Goal: Task Accomplishment & Management: Use online tool/utility

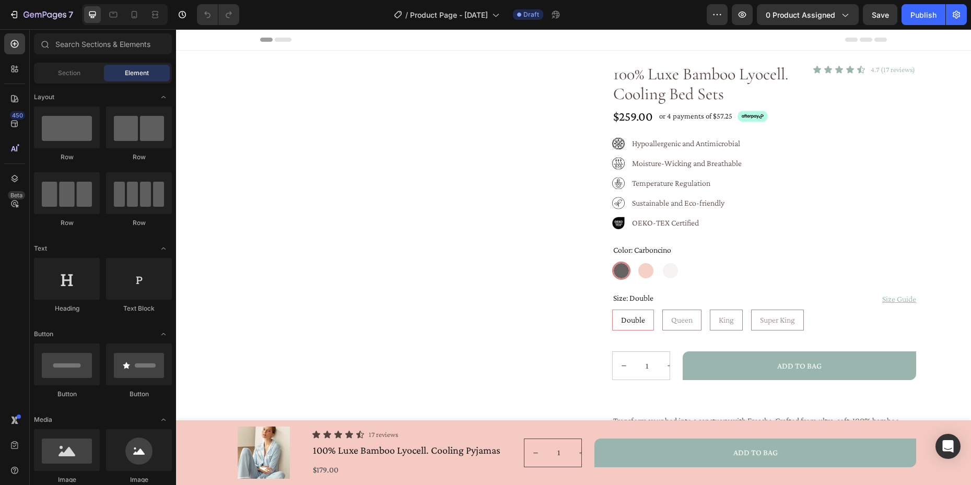
radio input "false"
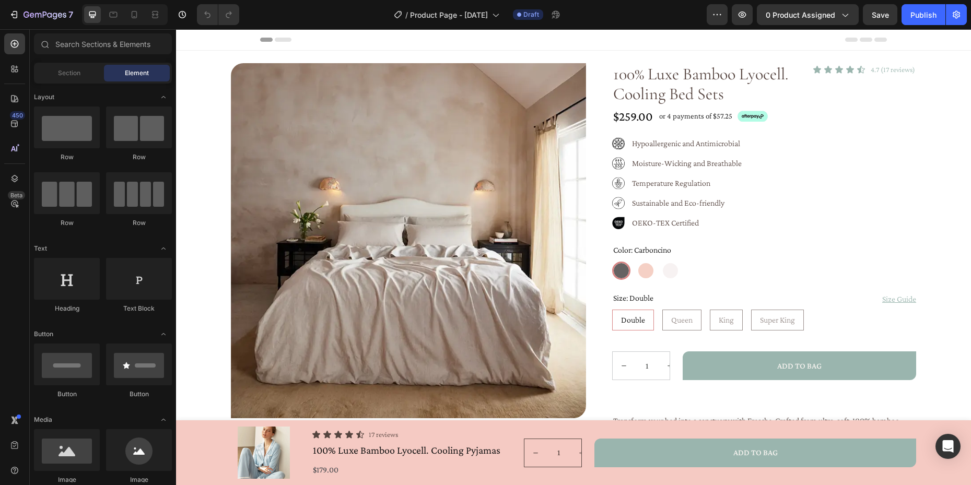
radio input "false"
click at [898, 71] on p "4.7 (17 reviews)" at bounding box center [893, 69] width 44 height 11
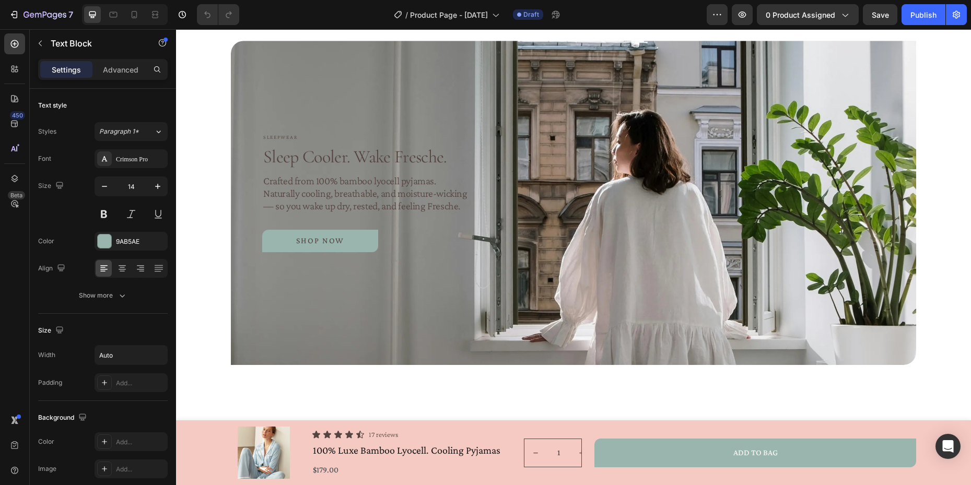
scroll to position [1452, 0]
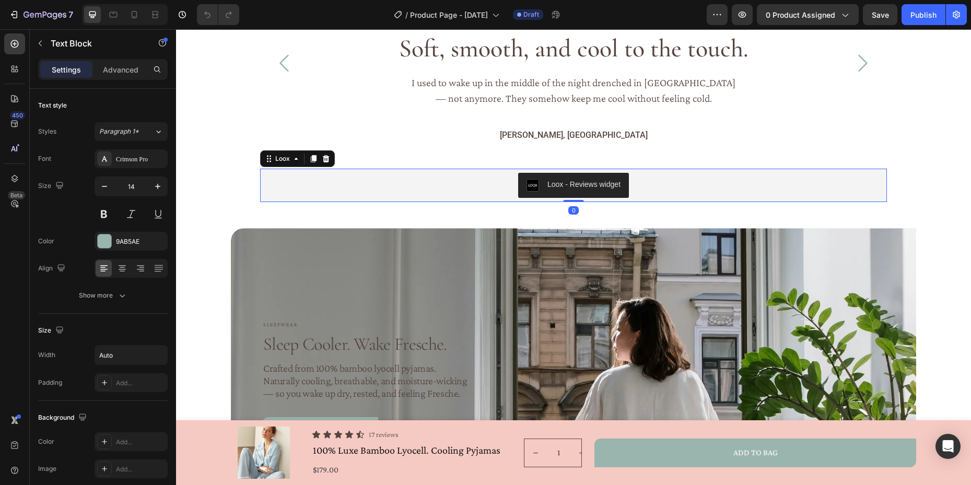
click at [675, 198] on div "Loox - Reviews widget" at bounding box center [573, 185] width 619 height 25
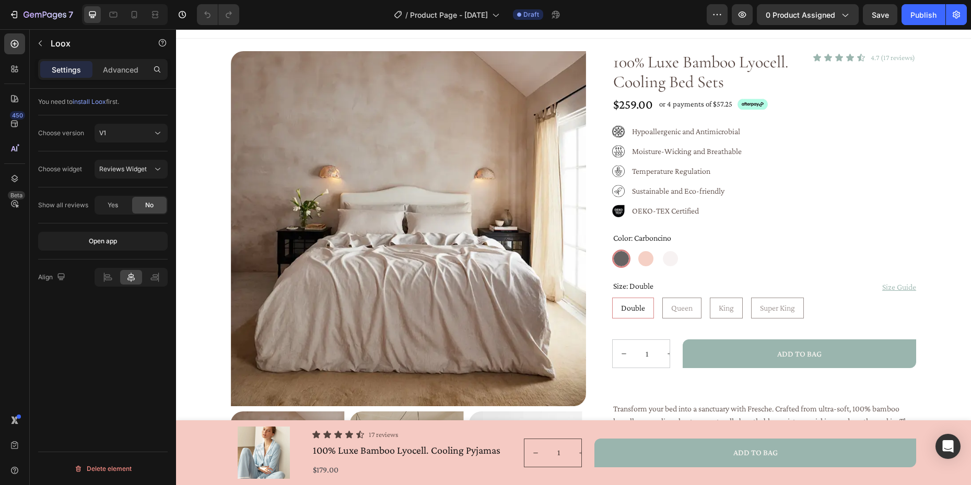
scroll to position [0, 0]
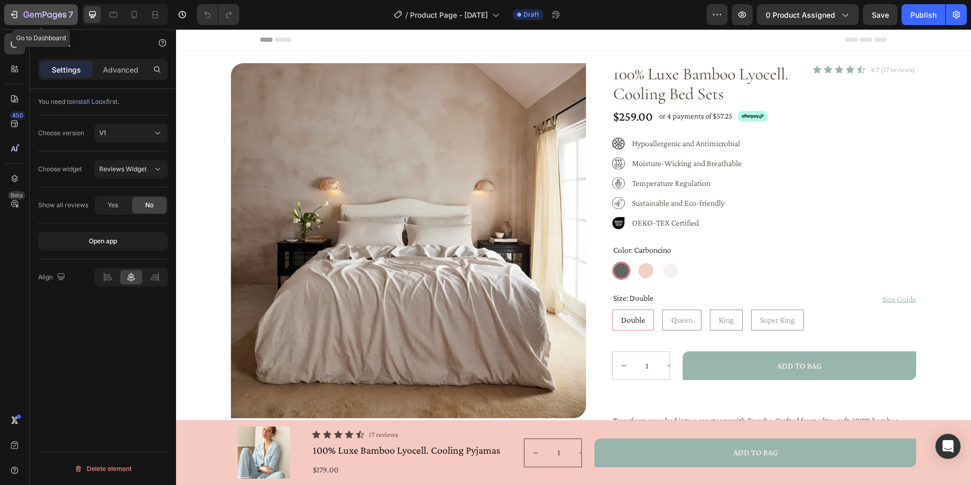
click at [19, 14] on icon "button" at bounding box center [14, 14] width 10 height 10
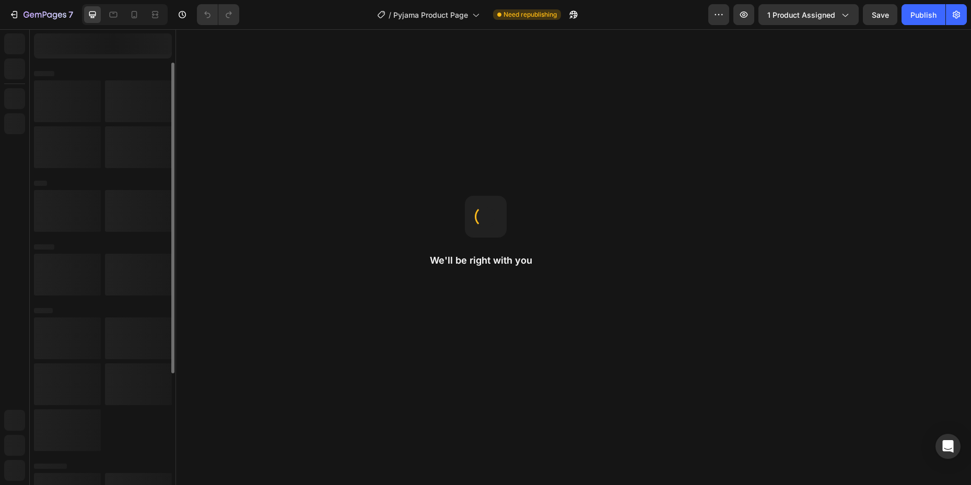
click at [134, 63] on div at bounding box center [103, 361] width 146 height 597
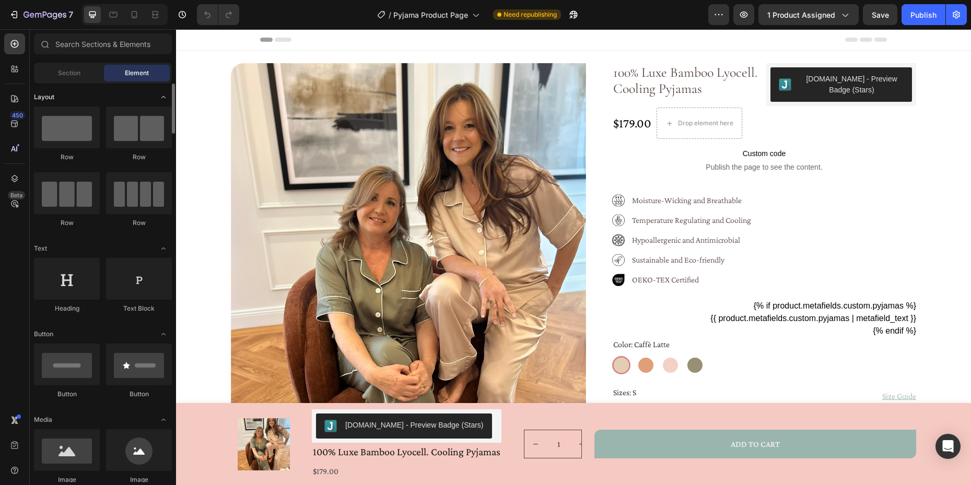
radio input "false"
click at [20, 12] on div "7" at bounding box center [41, 14] width 64 height 13
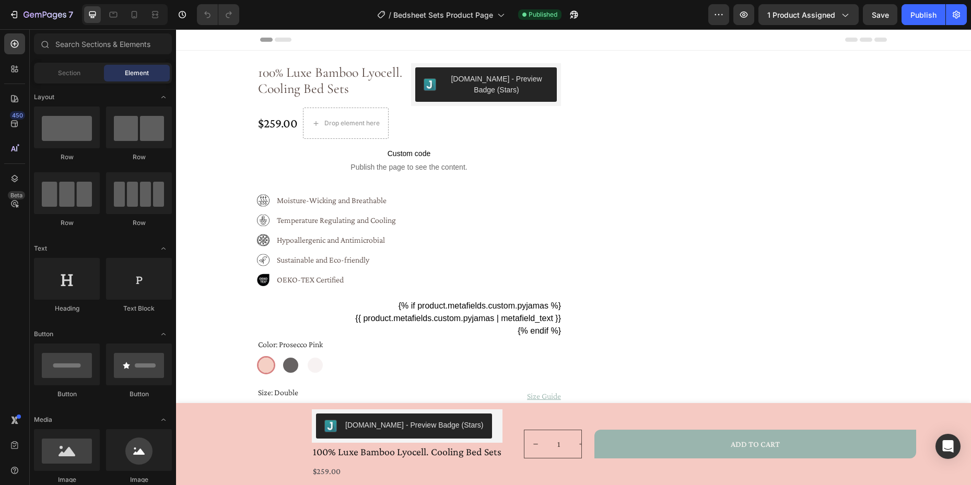
radio input "false"
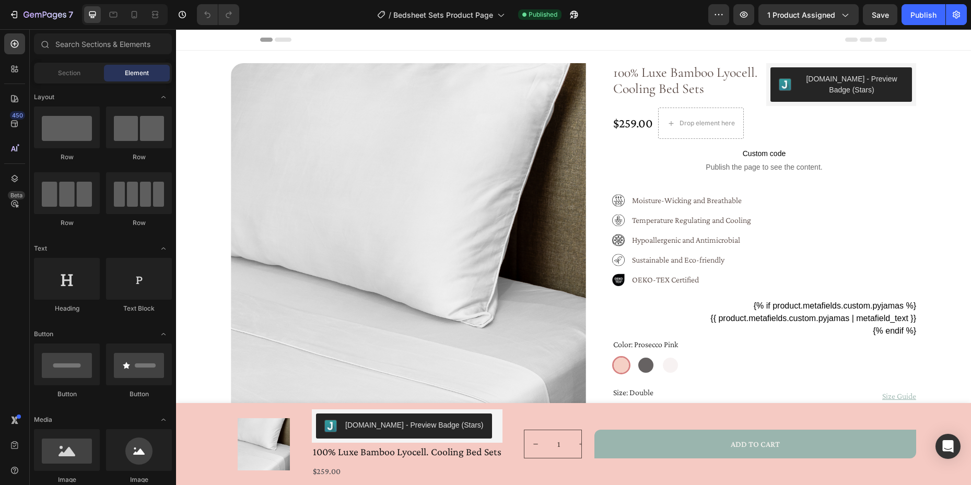
radio input "false"
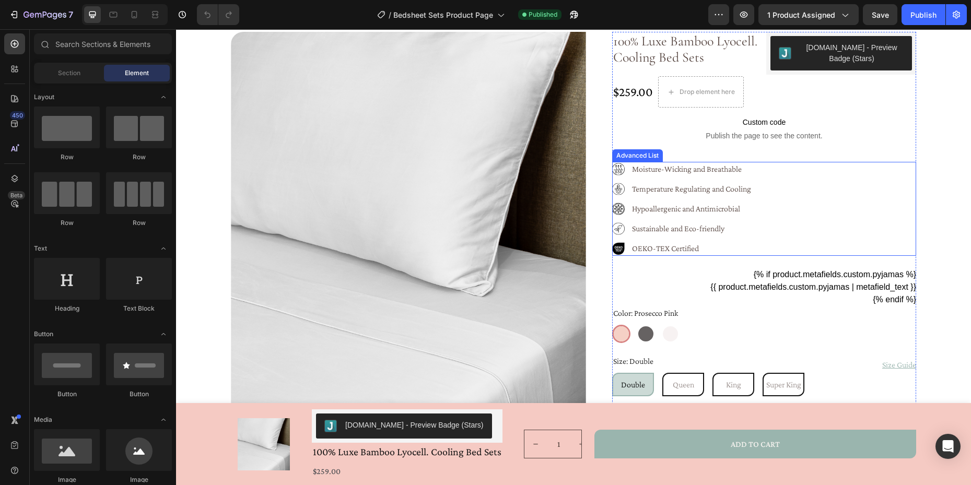
scroll to position [31, 0]
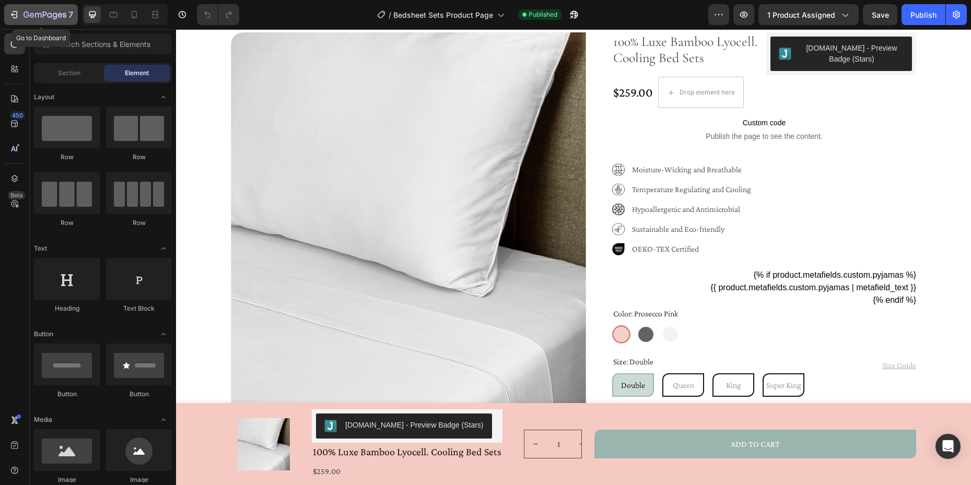
click at [33, 14] on icon "button" at bounding box center [32, 15] width 5 height 5
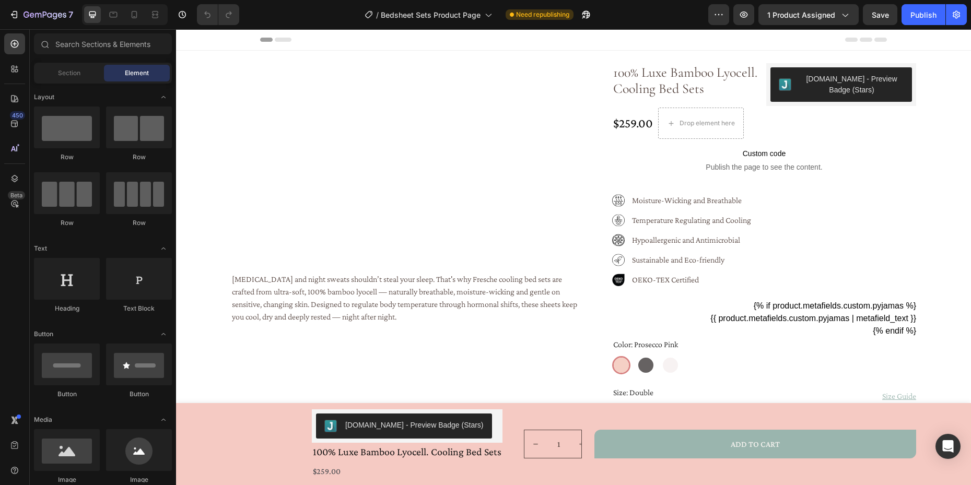
radio input "false"
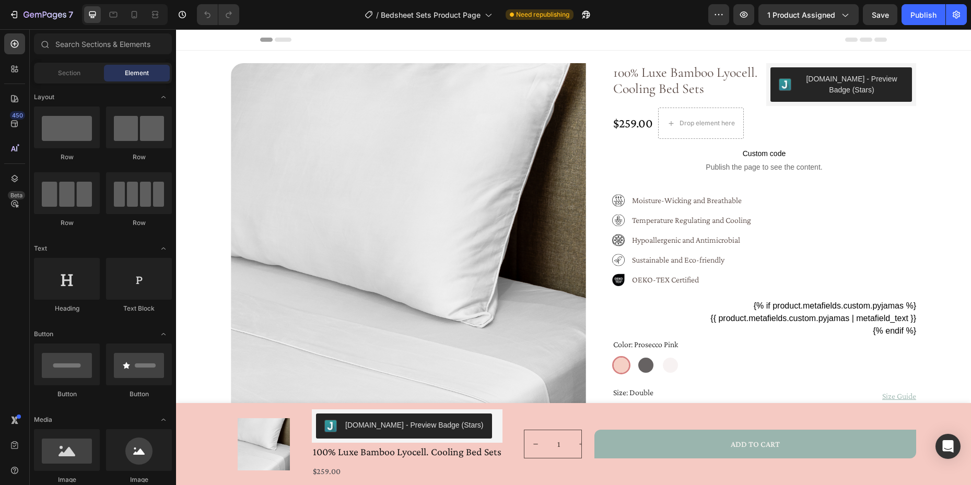
radio input "false"
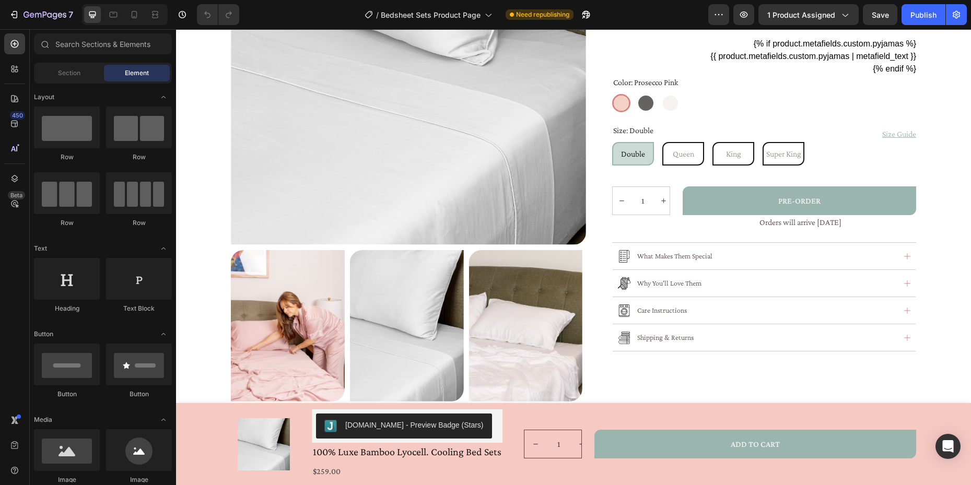
scroll to position [273, 0]
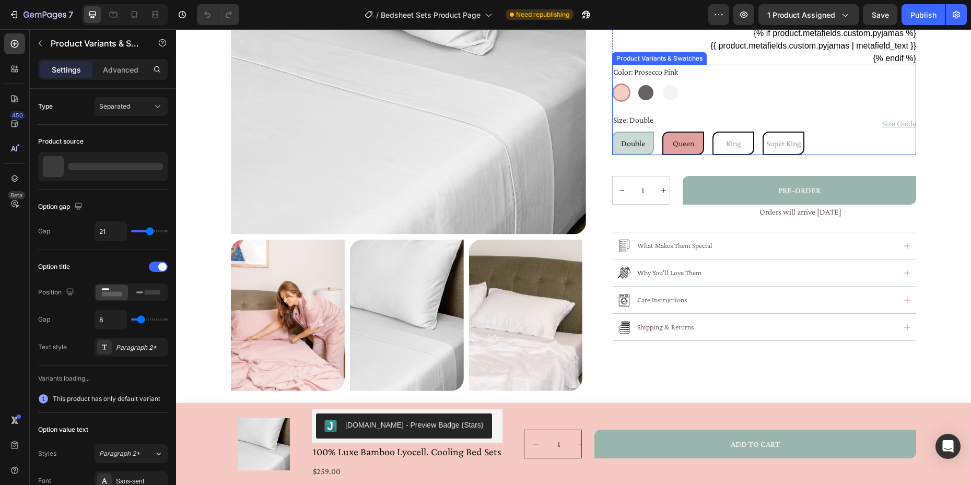
click at [681, 144] on span "Queen" at bounding box center [683, 143] width 21 height 9
click at [663, 132] on input "Queen Queen Queen" at bounding box center [662, 131] width 1 height 1
radio input "false"
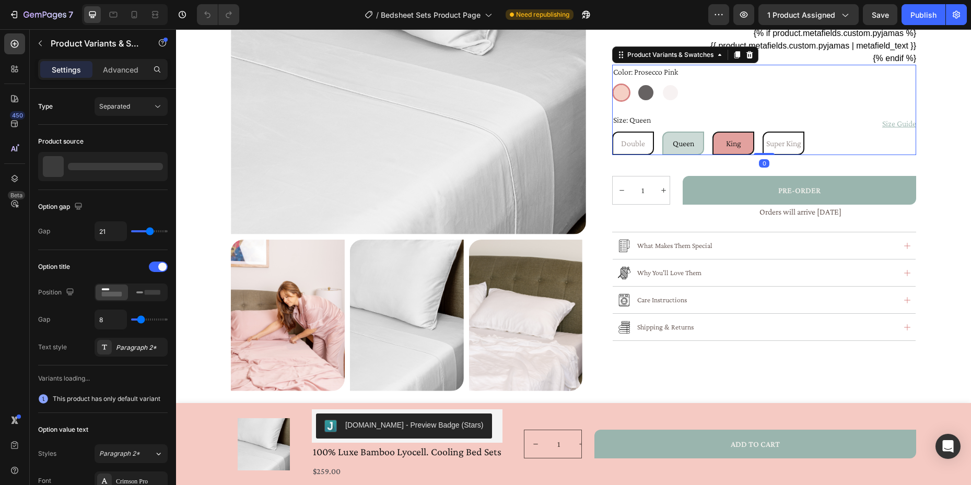
radio input "false"
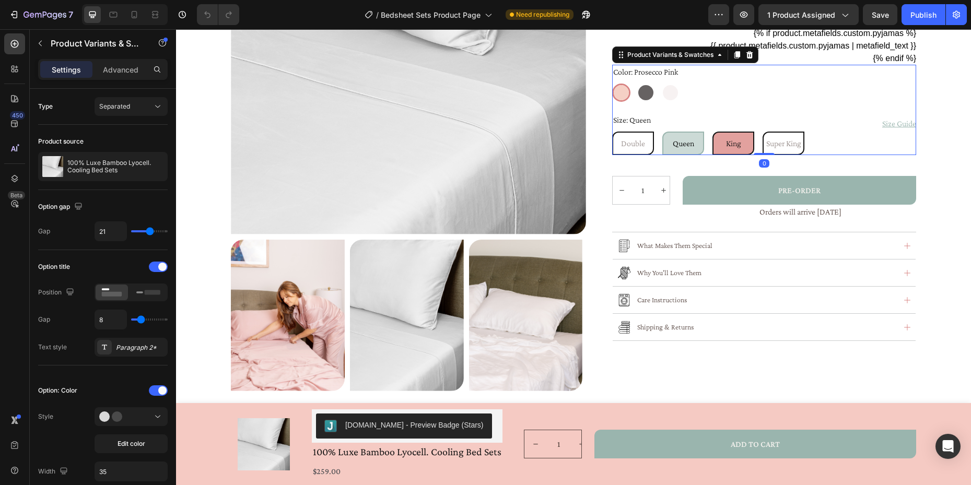
click at [729, 145] on span "King" at bounding box center [733, 143] width 15 height 9
click at [713, 132] on input "King King King" at bounding box center [712, 131] width 1 height 1
radio input "false"
click at [796, 144] on span "Super King" at bounding box center [784, 143] width 35 height 9
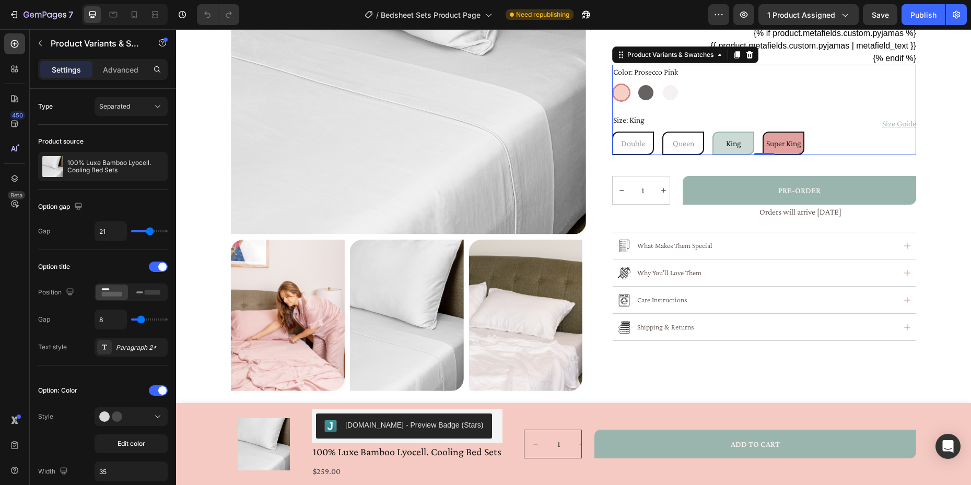
click at [763, 132] on input "Super King Super King Super King" at bounding box center [762, 131] width 1 height 1
radio input "false"
click at [643, 145] on span "Double" at bounding box center [633, 143] width 24 height 9
click at [612, 132] on input "Double Double Double" at bounding box center [612, 131] width 1 height 1
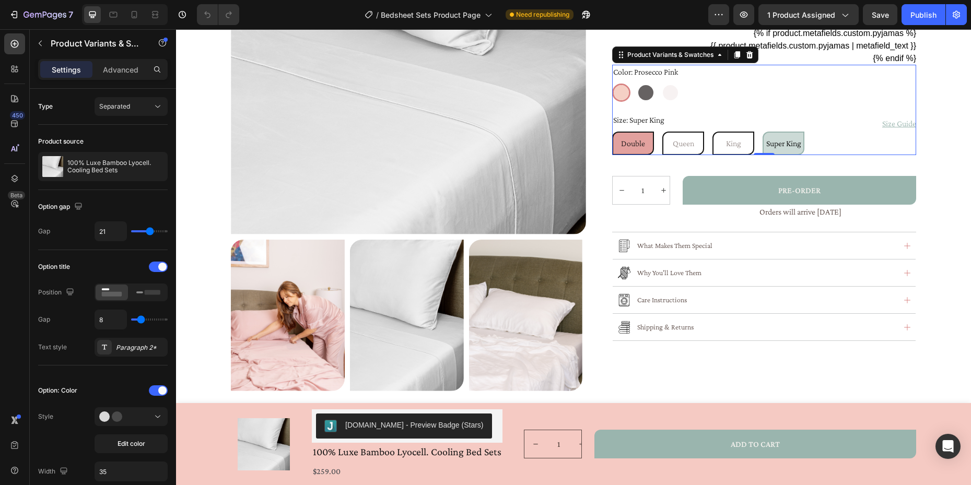
radio input "false"
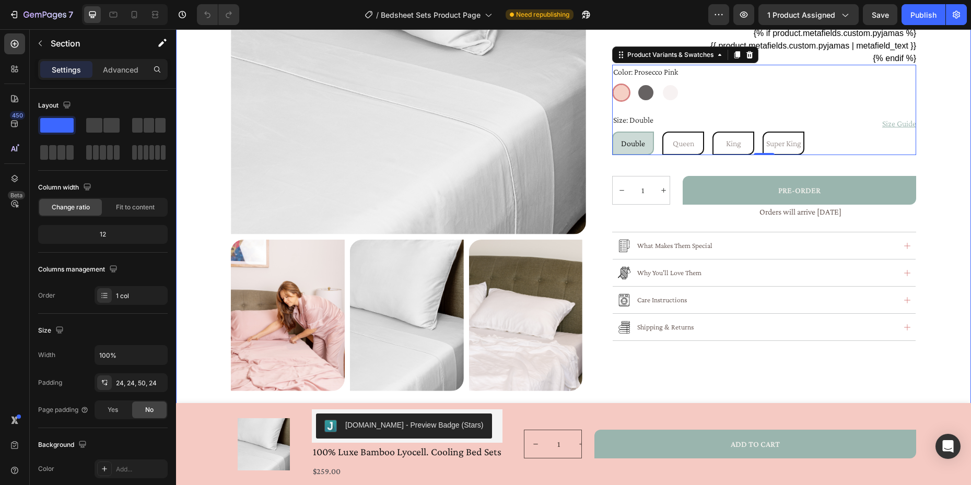
click at [947, 193] on div "Product Images Hot flushes and night sweats shouldn’t steal your sleep. That's …" at bounding box center [574, 133] width 770 height 687
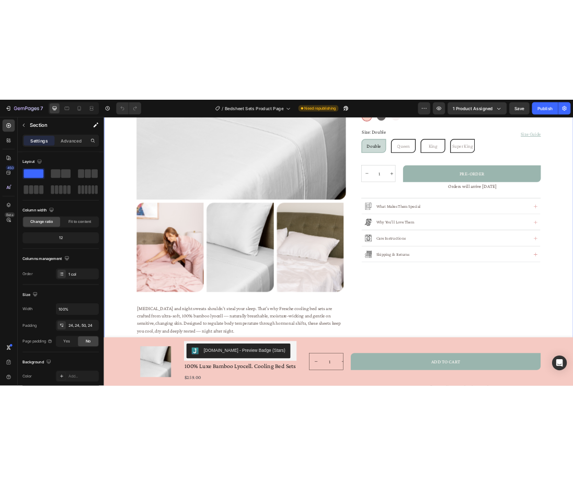
scroll to position [311, 0]
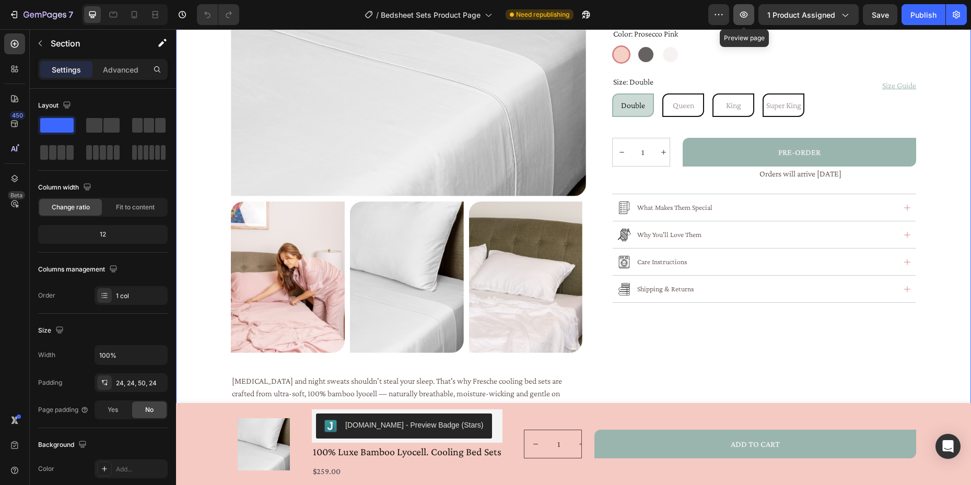
click at [743, 14] on icon "button" at bounding box center [745, 14] width 8 height 6
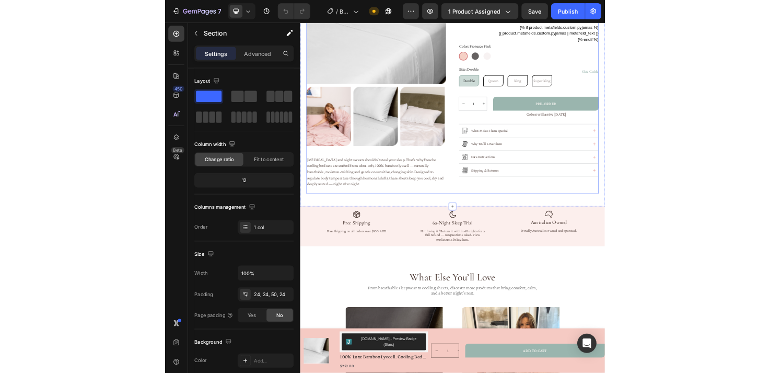
scroll to position [269, 0]
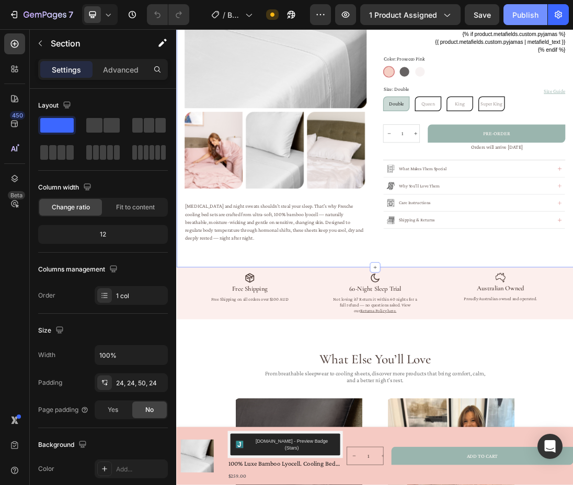
click at [525, 14] on div "Publish" at bounding box center [525, 14] width 26 height 11
click at [348, 14] on icon "button" at bounding box center [346, 14] width 8 height 6
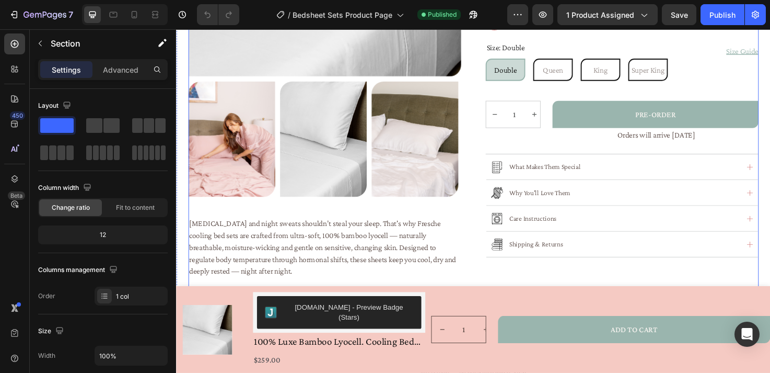
scroll to position [376, 0]
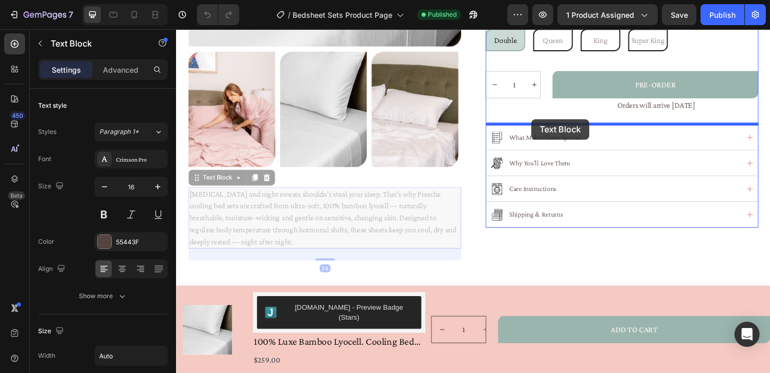
drag, startPoint x: 201, startPoint y: 190, endPoint x: 551, endPoint y: 124, distance: 356.8
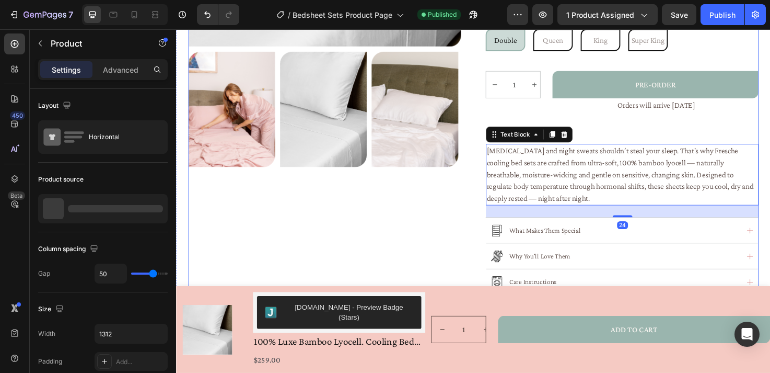
click at [438, 226] on div "Product Images" at bounding box center [333, 11] width 288 height 649
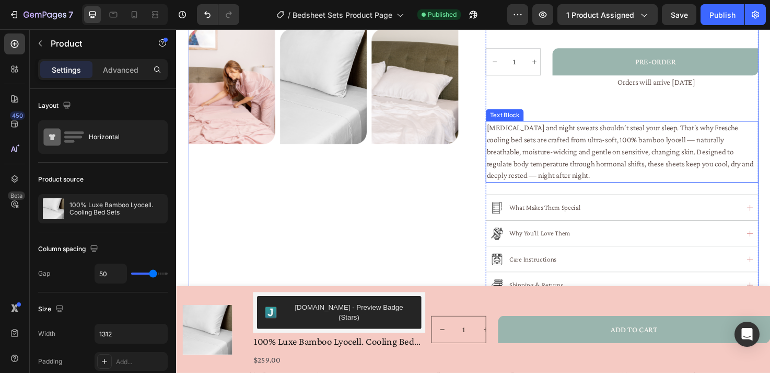
scroll to position [404, 0]
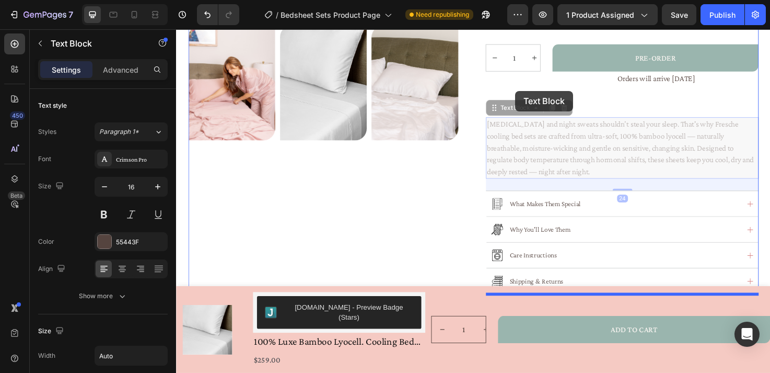
drag, startPoint x: 560, startPoint y: 133, endPoint x: 534, endPoint y: 94, distance: 46.7
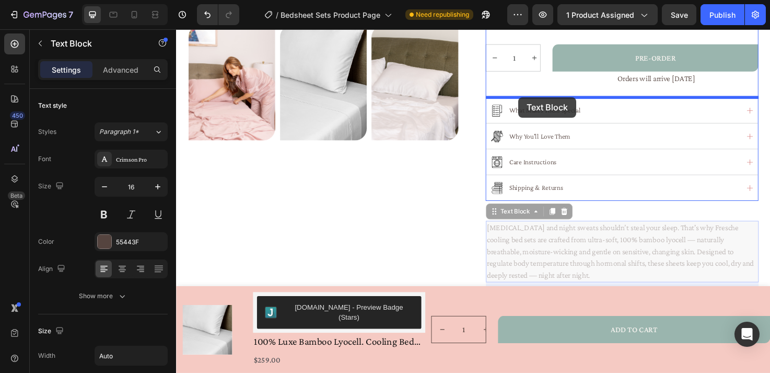
drag, startPoint x: 514, startPoint y: 260, endPoint x: 537, endPoint y: 101, distance: 160.5
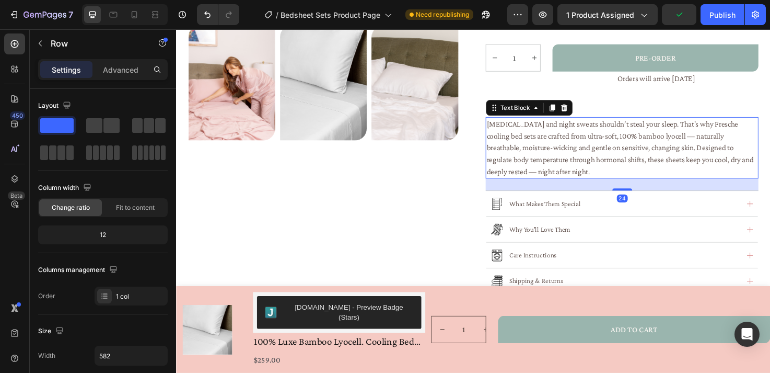
click at [662, 130] on span "Hot flushes and night sweats shouldn’t steal your sleep. That's why Fresche coo…" at bounding box center [645, 153] width 282 height 59
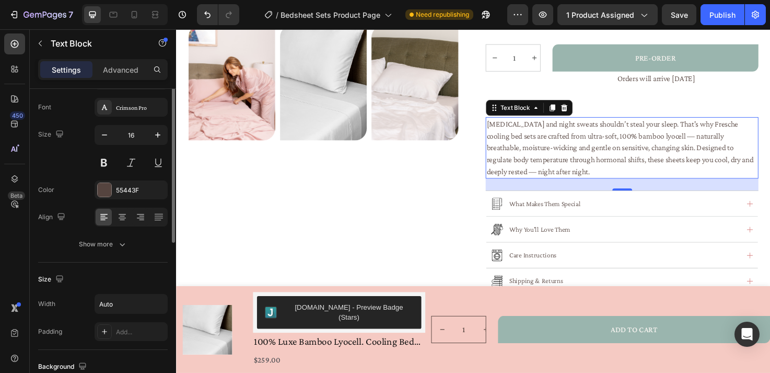
scroll to position [0, 0]
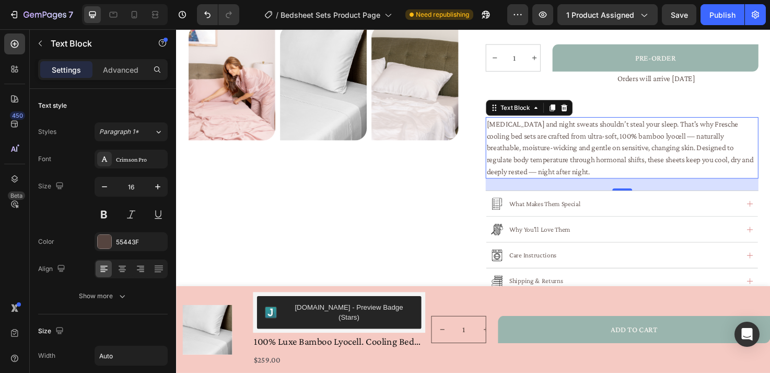
click at [545, 145] on span "Hot flushes and night sweats shouldn’t steal your sleep. That's why Fresche coo…" at bounding box center [645, 153] width 282 height 59
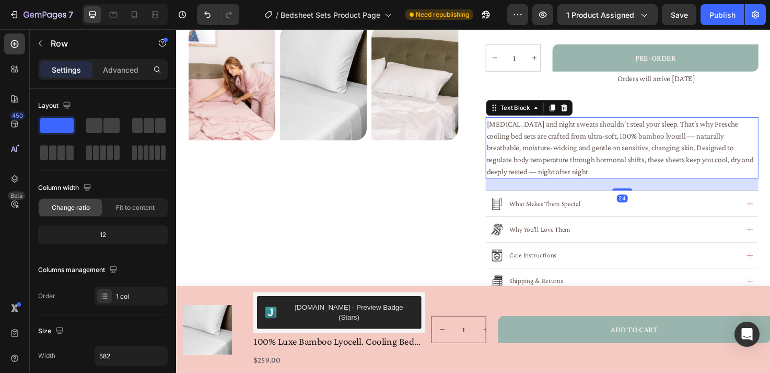
click at [609, 165] on span "Hot flushes and night sweats shouldn’t steal your sleep. That's why Fresche coo…" at bounding box center [645, 153] width 282 height 59
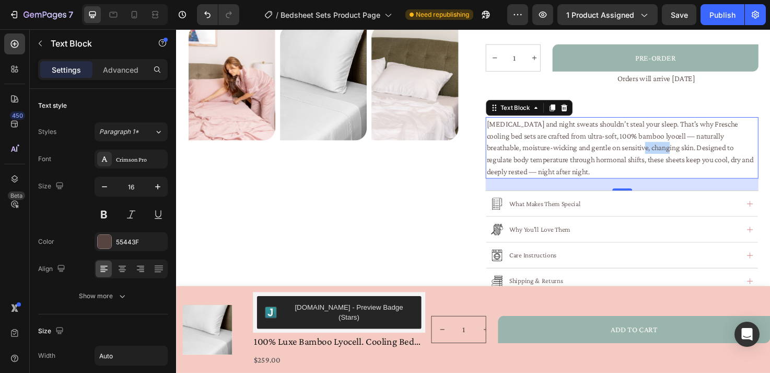
click at [626, 148] on p "Hot flushes and night sweats shouldn’t steal your sleep. That's why Fresche coo…" at bounding box center [647, 154] width 286 height 63
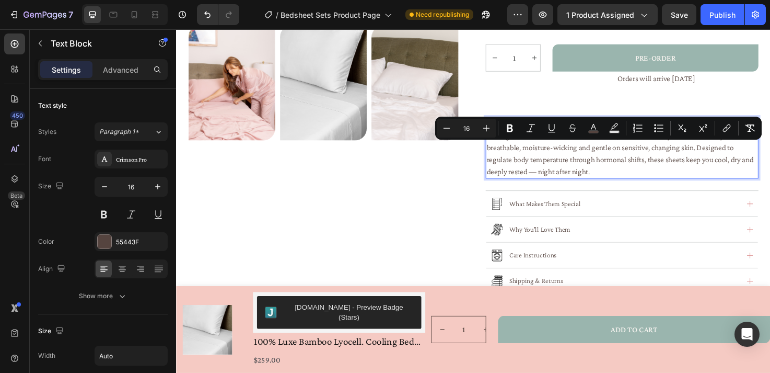
click at [539, 158] on span "Hot flushes and night sweats shouldn’t steal your sleep. That's why Fresche coo…" at bounding box center [645, 153] width 282 height 59
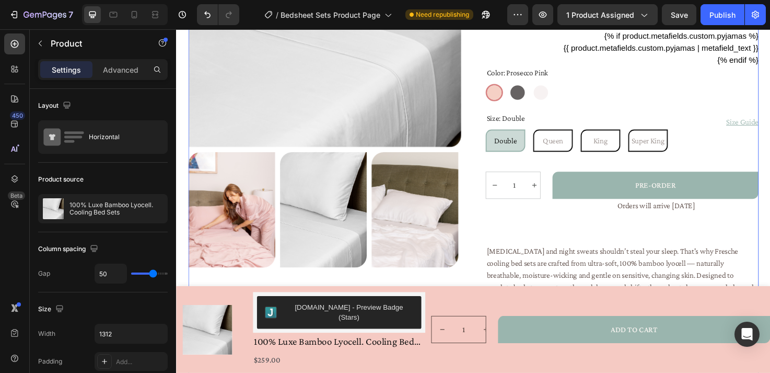
scroll to position [301, 0]
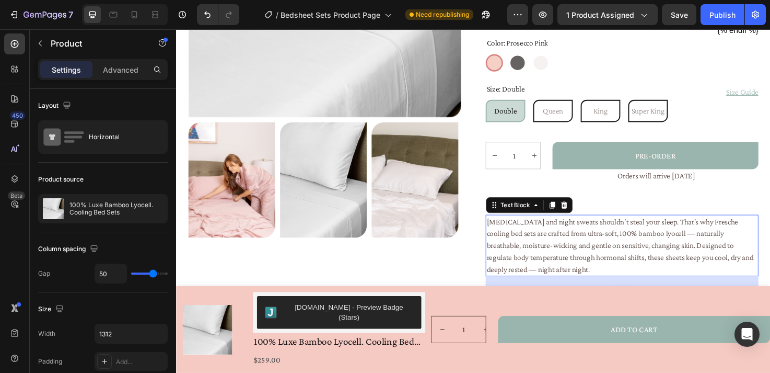
click at [583, 252] on span "Hot flushes and night sweats shouldn’t steal your sleep. That's why Fresche coo…" at bounding box center [645, 256] width 282 height 59
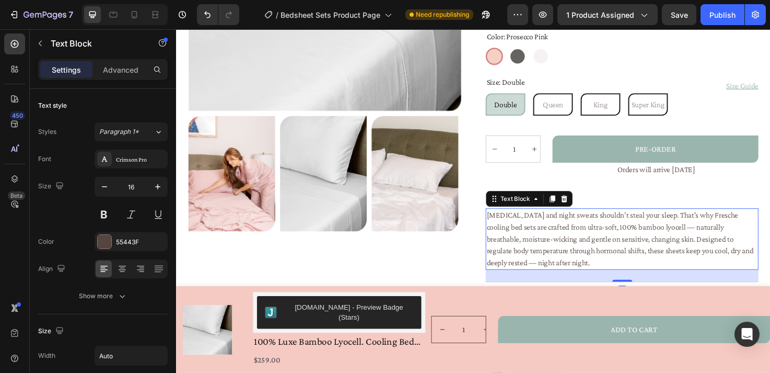
scroll to position [313, 0]
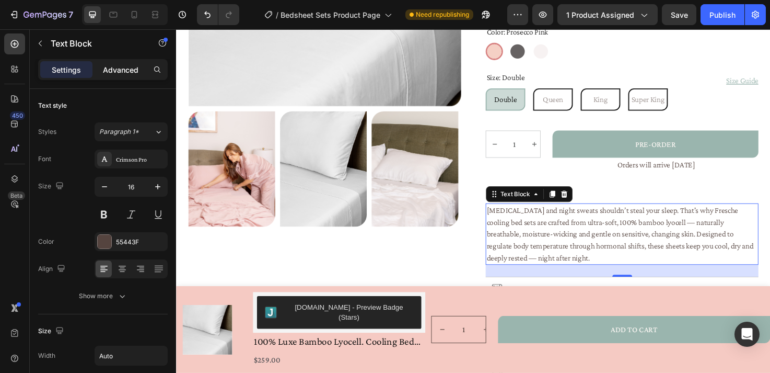
drag, startPoint x: 101, startPoint y: 64, endPoint x: 111, endPoint y: 68, distance: 11.1
click at [101, 64] on div "Advanced" at bounding box center [121, 69] width 52 height 17
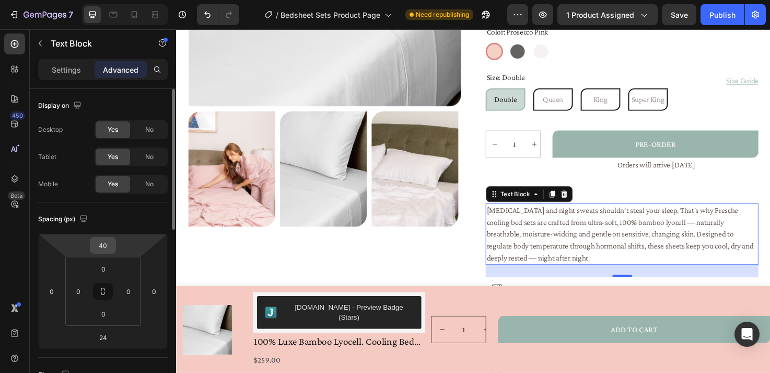
click at [103, 244] on input "40" at bounding box center [102, 245] width 21 height 16
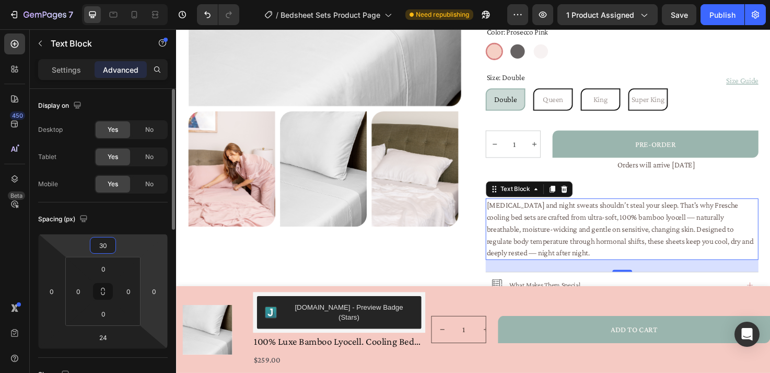
type input "3"
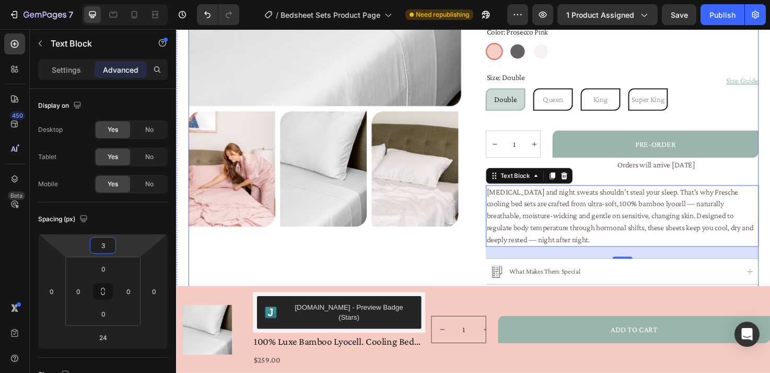
click at [388, 271] on div "Product Images" at bounding box center [333, 65] width 288 height 630
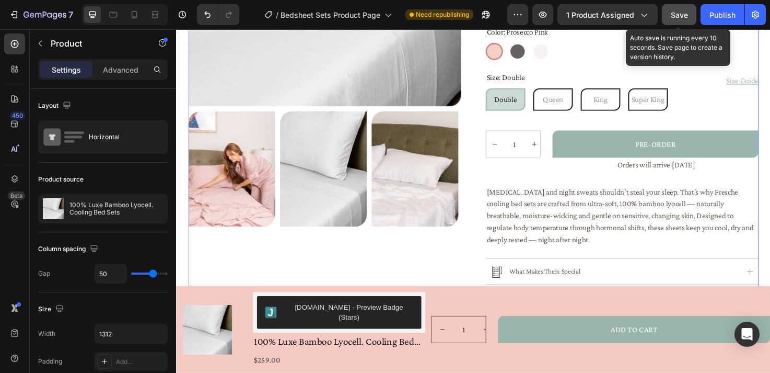
click at [684, 15] on span "Save" at bounding box center [679, 14] width 17 height 9
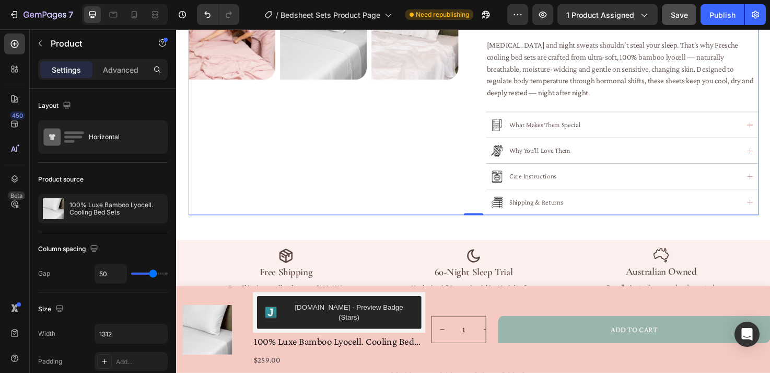
scroll to position [466, 0]
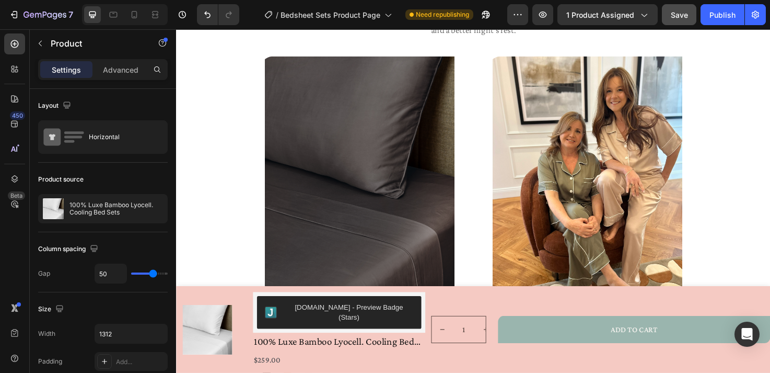
scroll to position [893, 0]
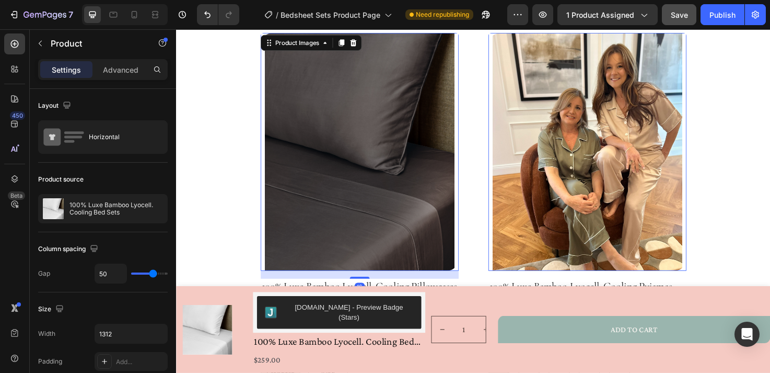
click at [342, 137] on img at bounding box center [369, 158] width 209 height 251
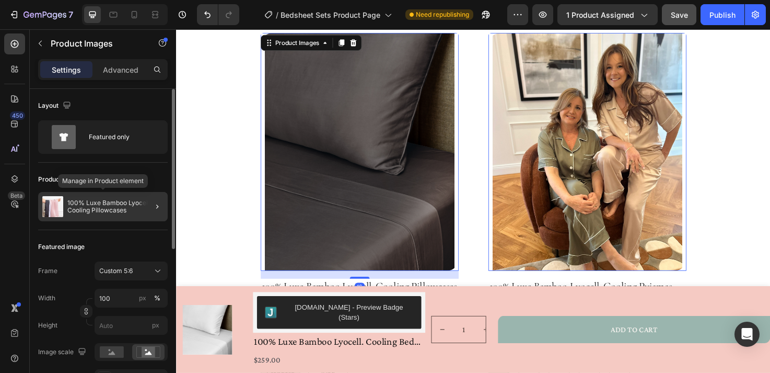
click at [115, 204] on p "100% Luxe Bamboo Lyocell. Cooling Pillowcases" at bounding box center [115, 206] width 96 height 15
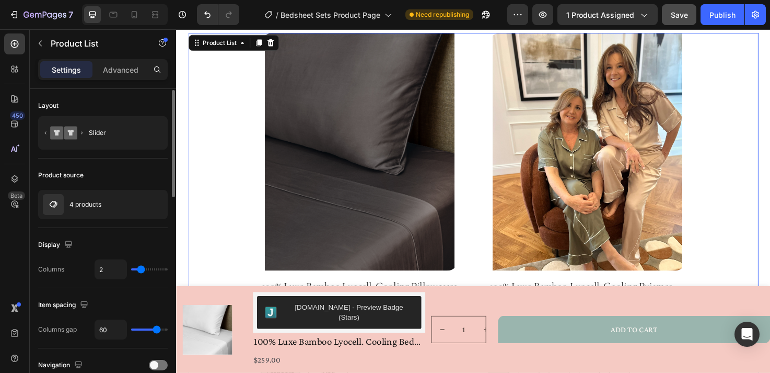
scroll to position [2, 0]
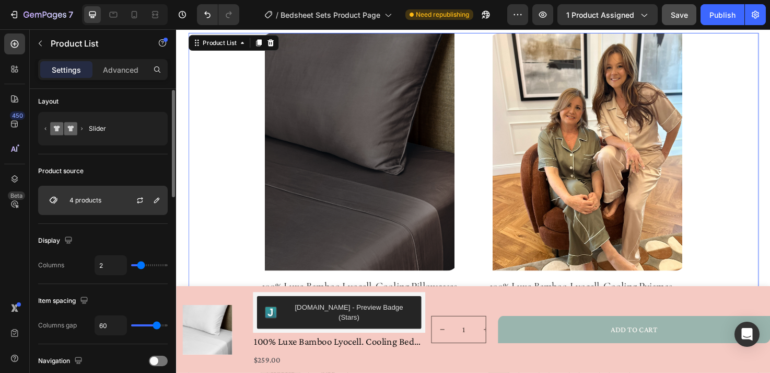
click at [111, 202] on div "4 products" at bounding box center [103, 200] width 130 height 29
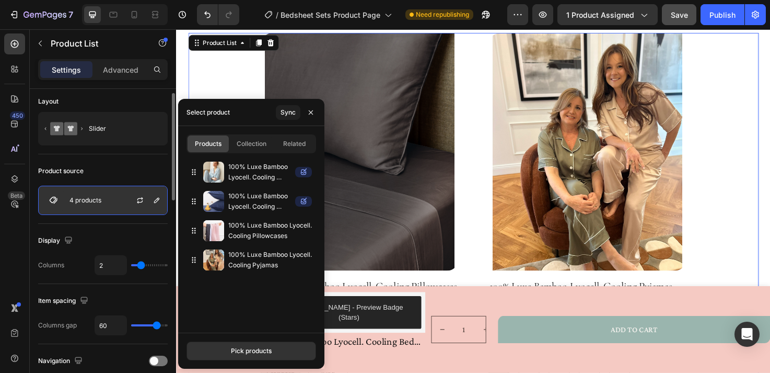
scroll to position [6, 0]
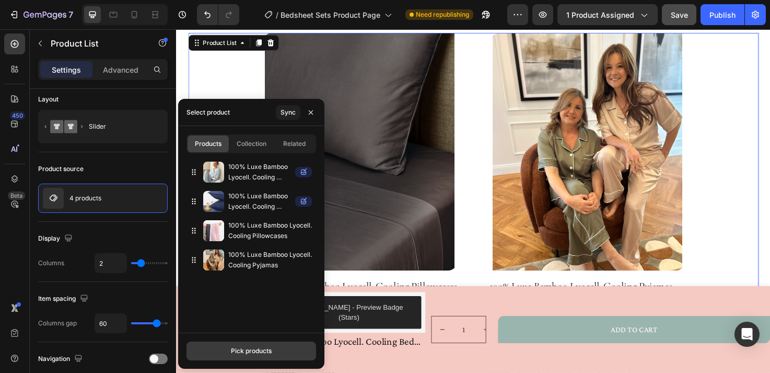
click at [248, 354] on div "Pick products" at bounding box center [251, 350] width 41 height 9
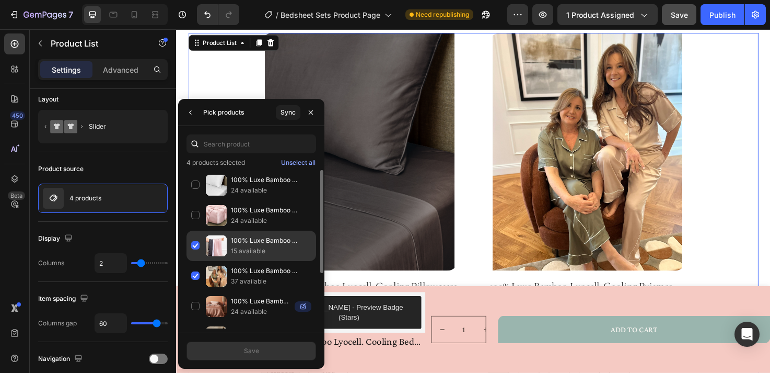
click at [198, 261] on div "100% Luxe Bamboo Lyocell. Cooling Pillowcases 15 available" at bounding box center [252, 276] width 130 height 30
click at [195, 261] on div "100% Luxe Bamboo Lyocell. Cooling Pillowcases 15 available" at bounding box center [252, 276] width 130 height 30
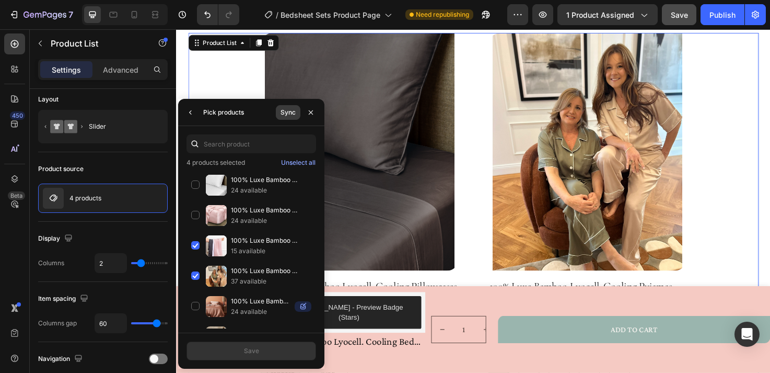
click at [290, 113] on div "Sync" at bounding box center [288, 112] width 15 height 9
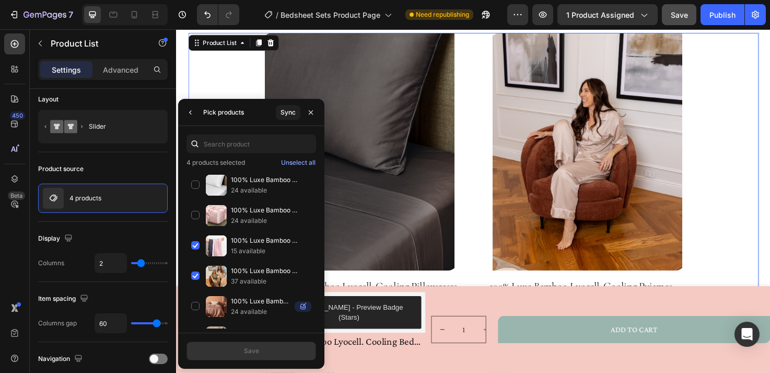
click at [743, 156] on div "Product Images 100% Luxe Bamboo Lyocell. Cooling Pillowcases Product Title Keep…" at bounding box center [490, 219] width 602 height 372
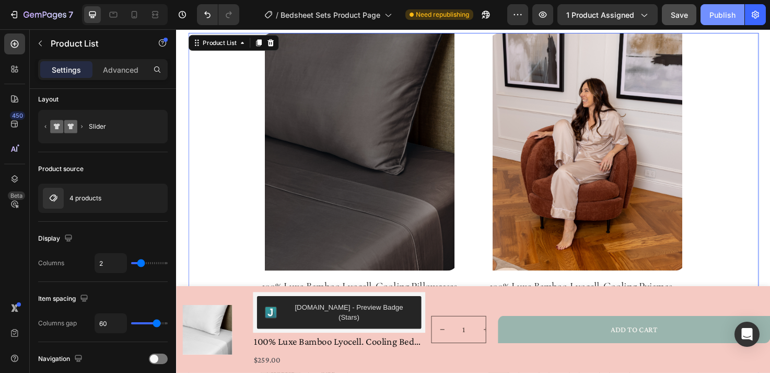
click at [719, 19] on button "Publish" at bounding box center [723, 14] width 44 height 21
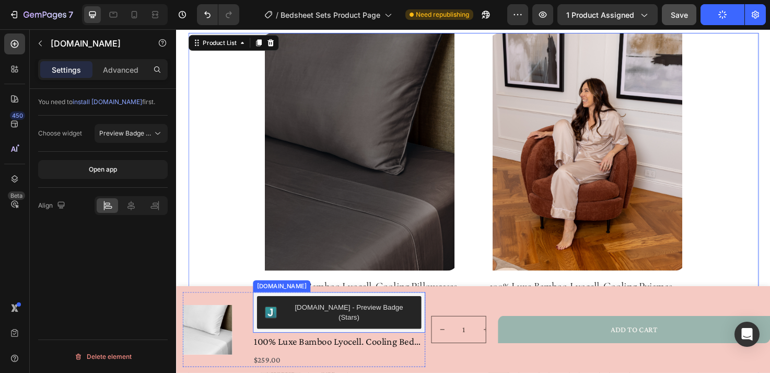
scroll to position [0, 0]
click at [424, 330] on div "[DOMAIN_NAME] - Preview Badge (Stars)" at bounding box center [347, 327] width 173 height 34
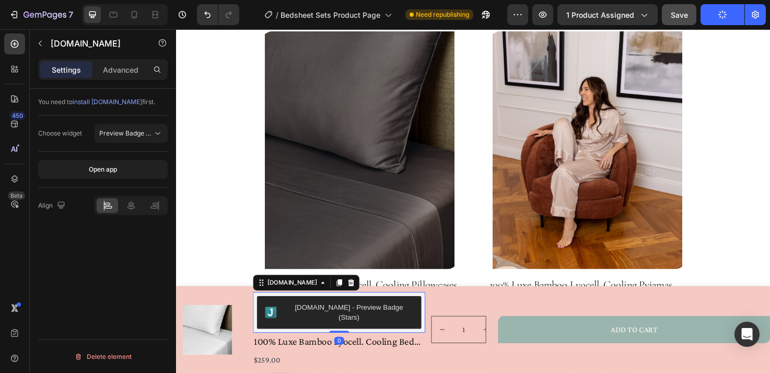
scroll to position [890, 0]
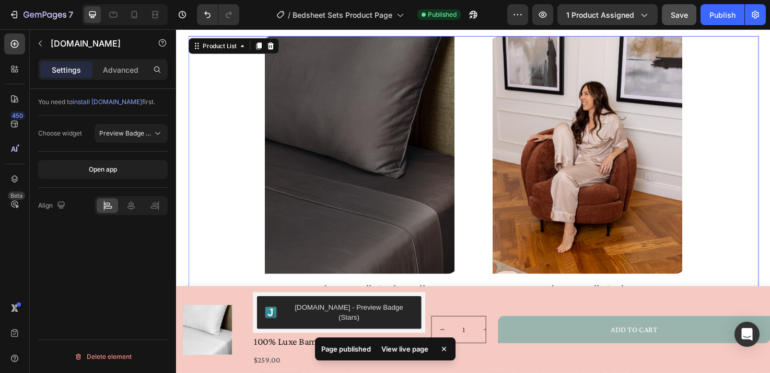
click at [771, 107] on div "Product Images 100% Luxe Bamboo Lyocell. Cooling Pillowcases Product Title Keep…" at bounding box center [490, 222] width 602 height 372
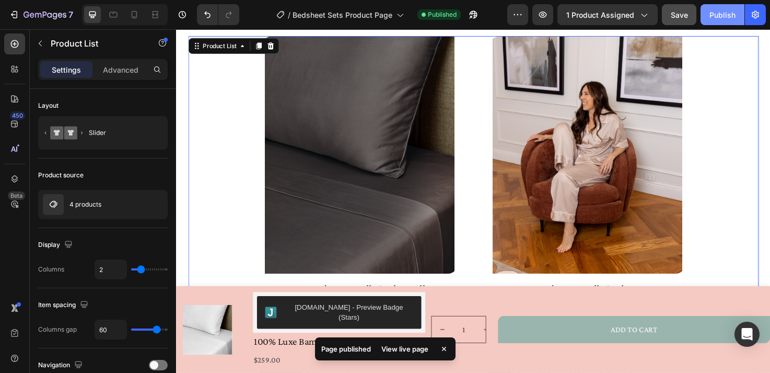
click at [731, 10] on div "Publish" at bounding box center [723, 14] width 26 height 11
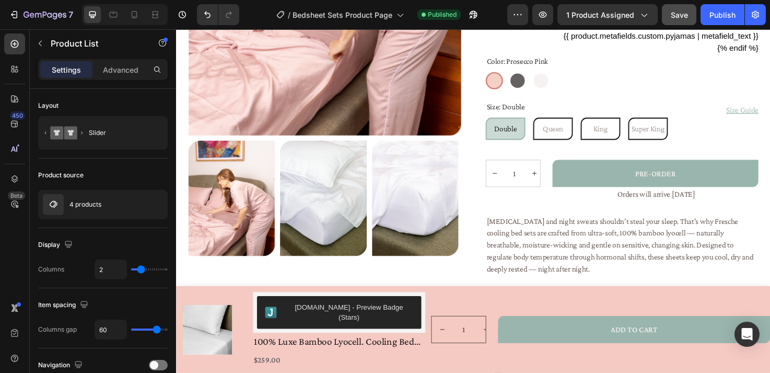
scroll to position [442, 0]
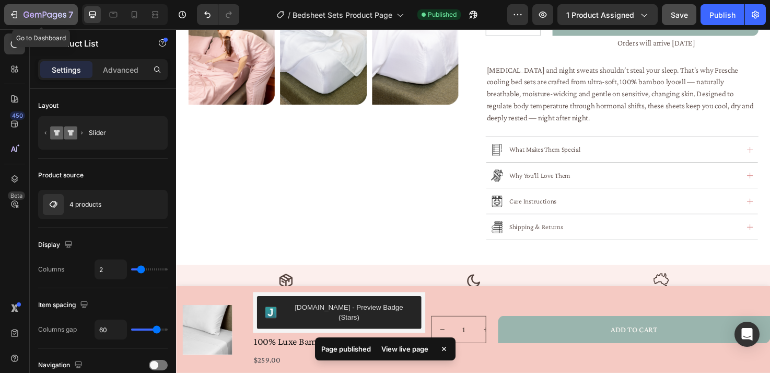
click at [14, 11] on icon "button" at bounding box center [14, 14] width 10 height 10
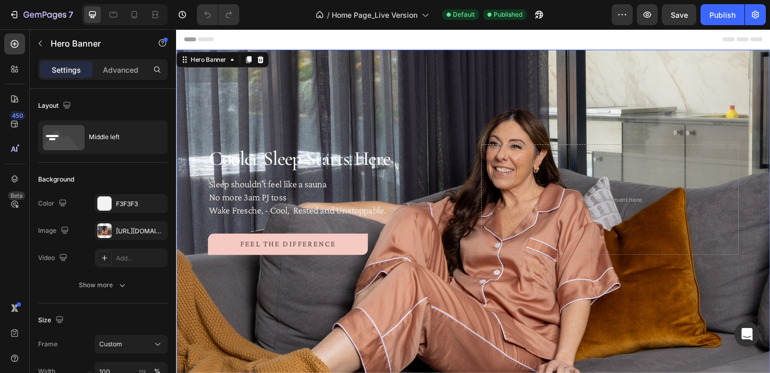
click at [709, 349] on div "Overlay" at bounding box center [489, 232] width 627 height 362
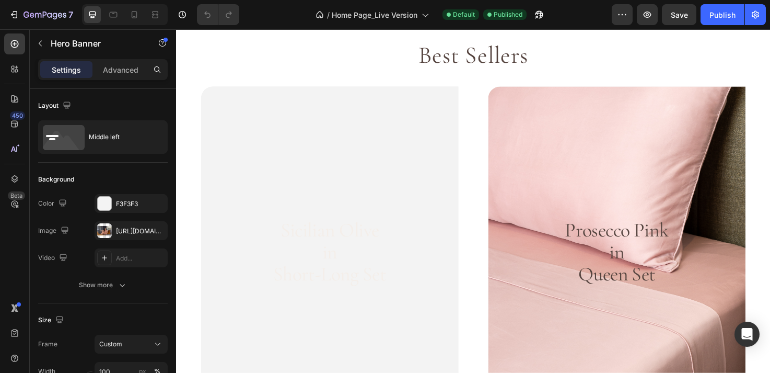
scroll to position [1021, 0]
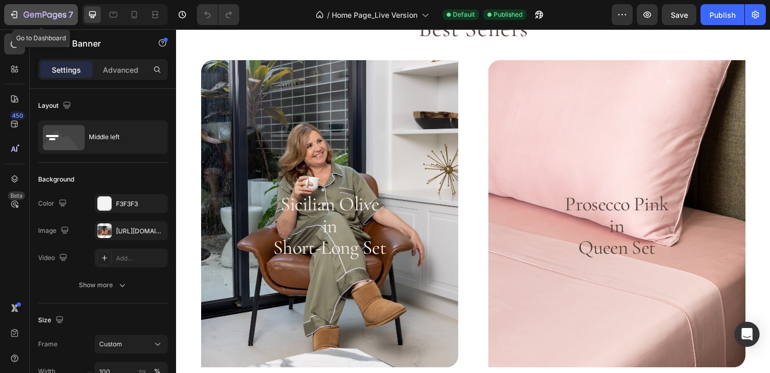
click at [32, 13] on icon "button" at bounding box center [32, 15] width 5 height 5
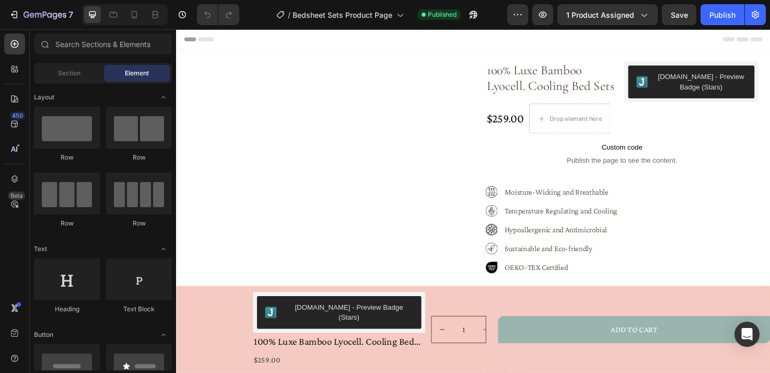
radio input "false"
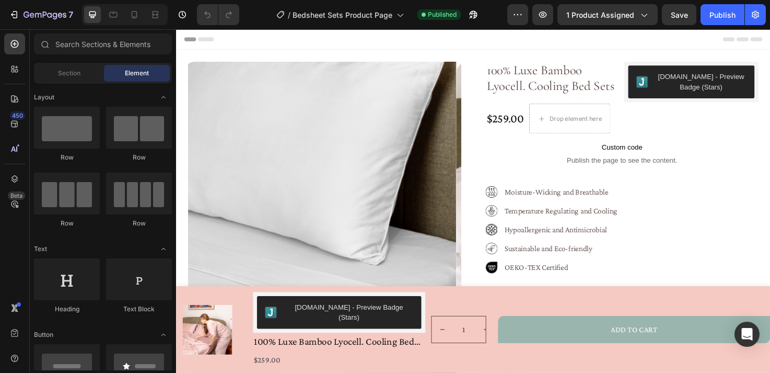
radio input "false"
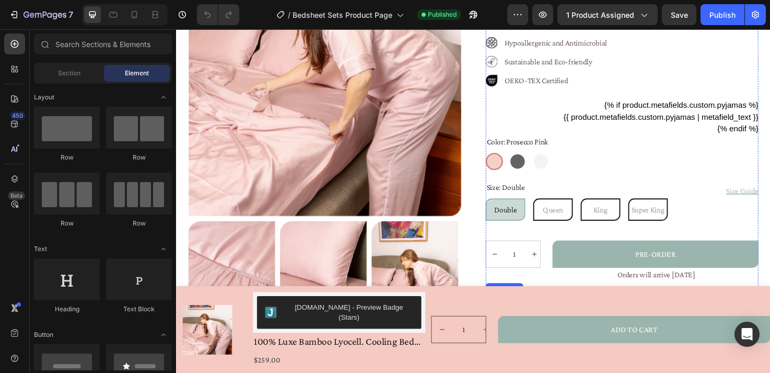
scroll to position [272, 0]
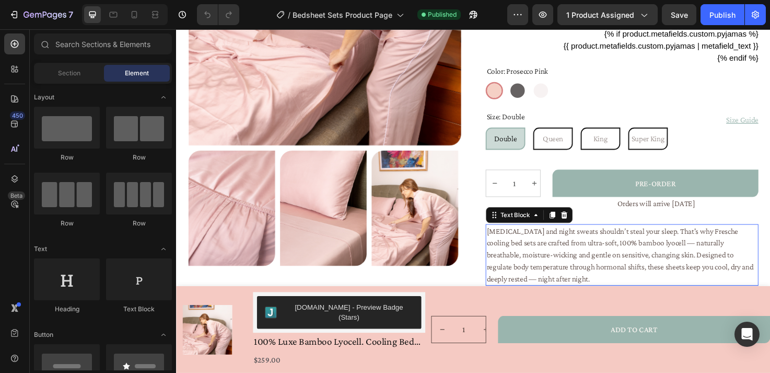
click at [652, 260] on p "Hot flushes and night sweats shouldn’t steal your sleep. That's why Fresche coo…" at bounding box center [647, 267] width 286 height 63
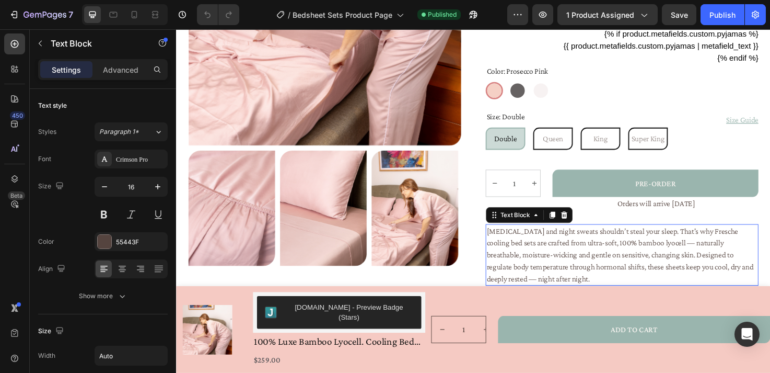
click at [564, 261] on p "Hot flushes and night sweats shouldn’t steal your sleep. That's why Fresche coo…" at bounding box center [647, 267] width 286 height 63
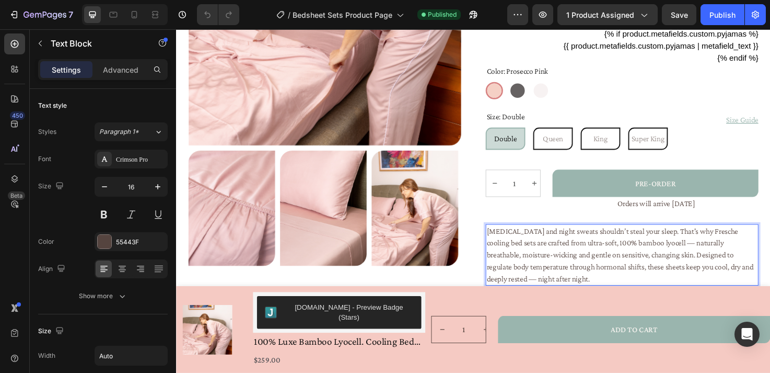
click at [621, 284] on p "Hot flushes and night sweats shouldn’t steal your sleep. That's why Fresche coo…" at bounding box center [647, 267] width 286 height 63
click at [122, 71] on p "Advanced" at bounding box center [121, 69] width 36 height 11
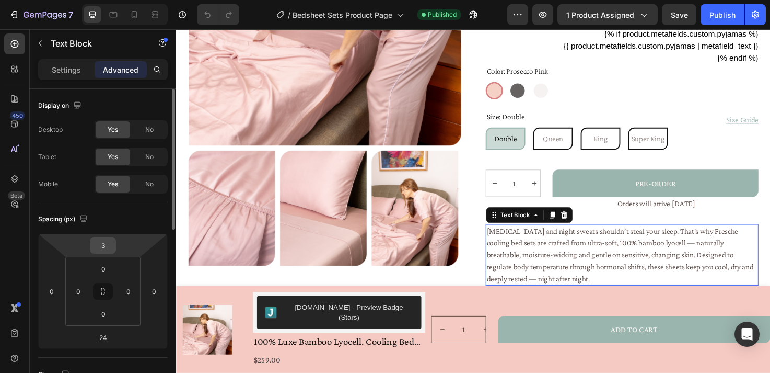
click at [109, 249] on input "3" at bounding box center [102, 245] width 21 height 16
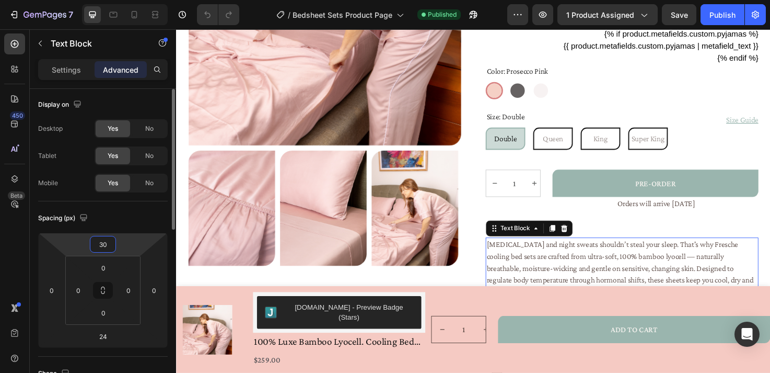
type input "3"
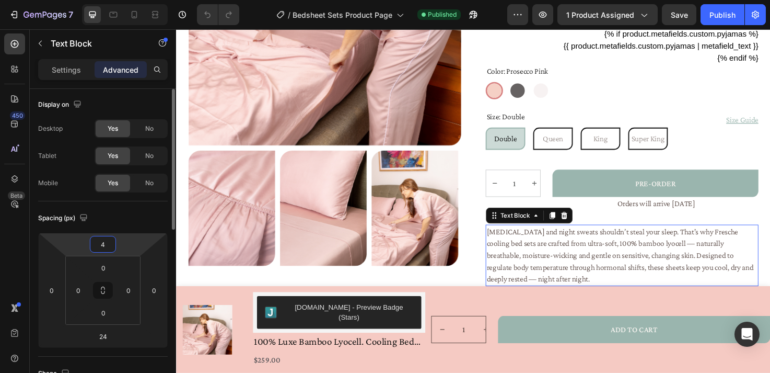
type input "40"
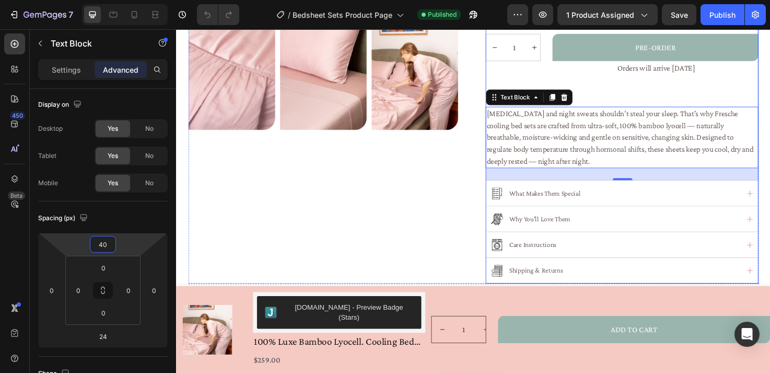
scroll to position [452, 0]
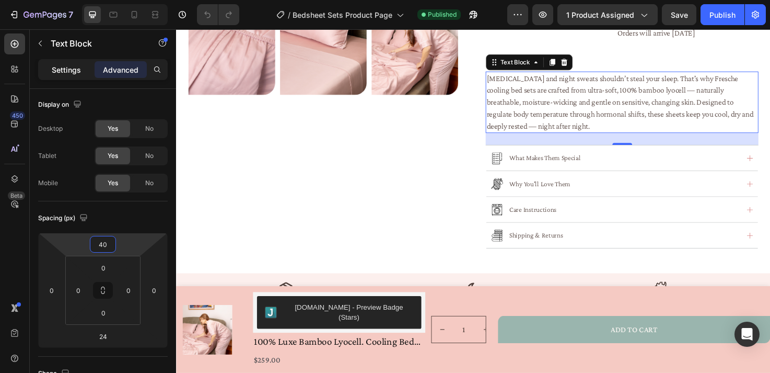
click at [54, 71] on p "Settings" at bounding box center [66, 69] width 29 height 11
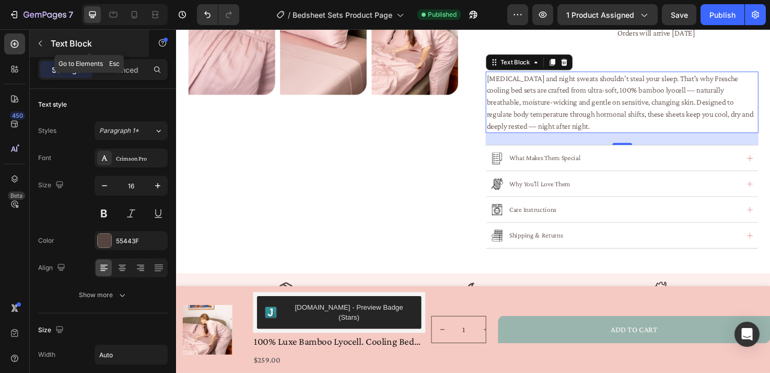
click at [42, 43] on icon "button" at bounding box center [40, 43] width 8 height 8
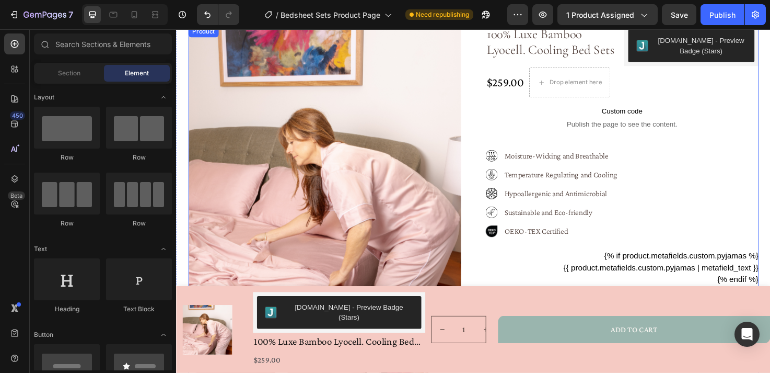
scroll to position [0, 0]
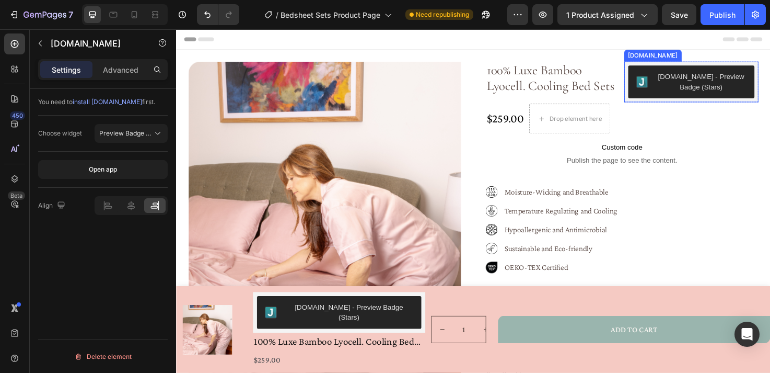
click at [703, 92] on div "Judge.me - Preview Badge (Stars)" at bounding box center [730, 85] width 96 height 22
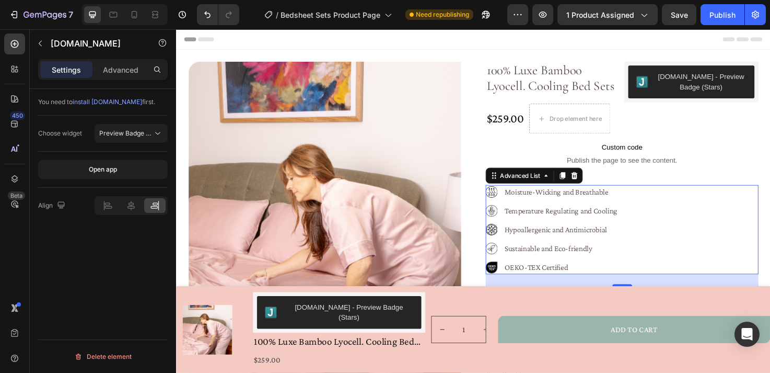
click at [737, 194] on div "Image Moisture-Wicking and Breathable Text Block Image Temperature Regulating a…" at bounding box center [647, 240] width 288 height 94
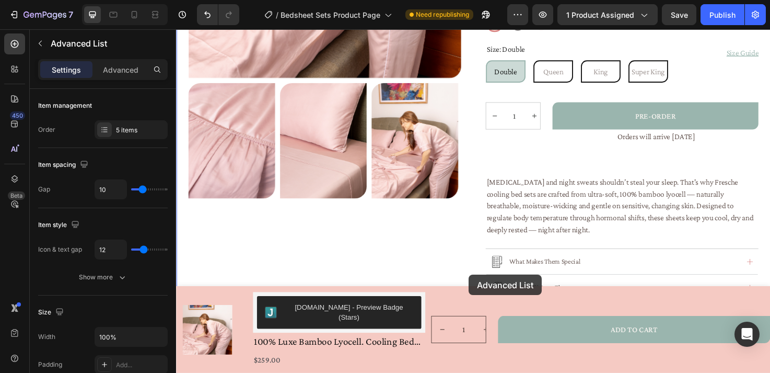
scroll to position [366, 0]
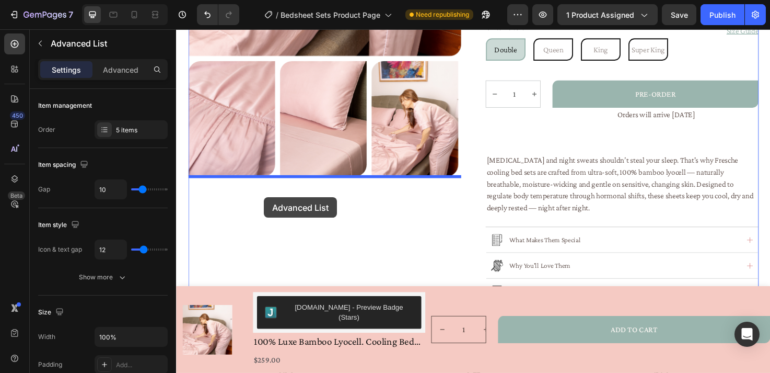
drag, startPoint x: 512, startPoint y: 168, endPoint x: 269, endPoint y: 206, distance: 246.5
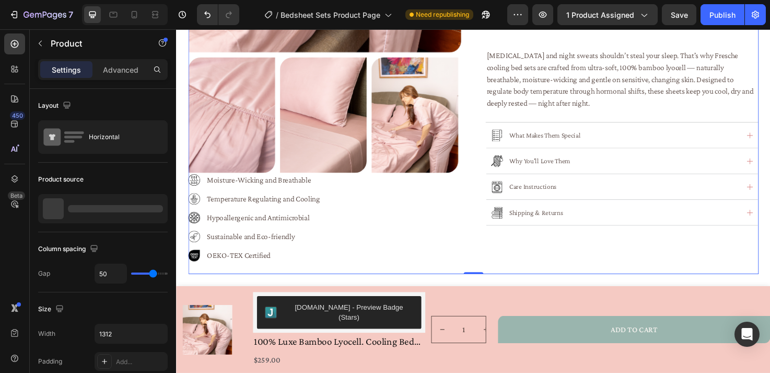
scroll to position [369, 0]
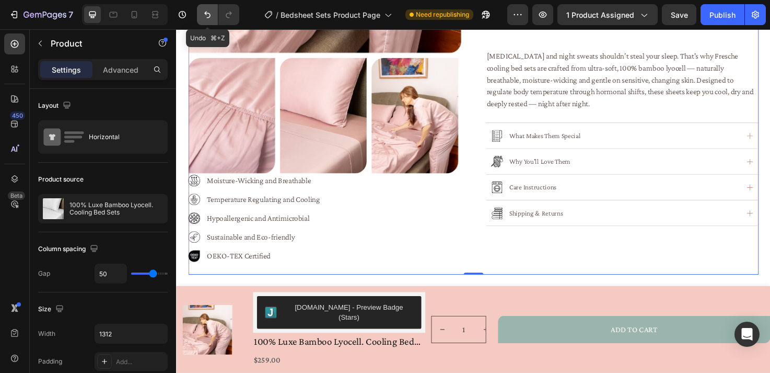
click at [207, 14] on icon "Undo/Redo" at bounding box center [207, 14] width 10 height 10
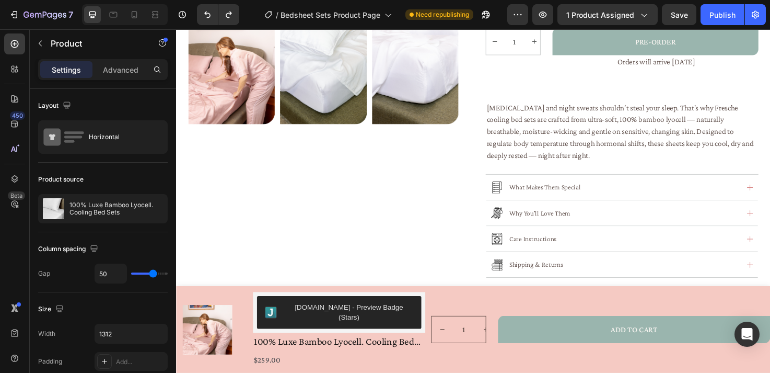
scroll to position [406, 0]
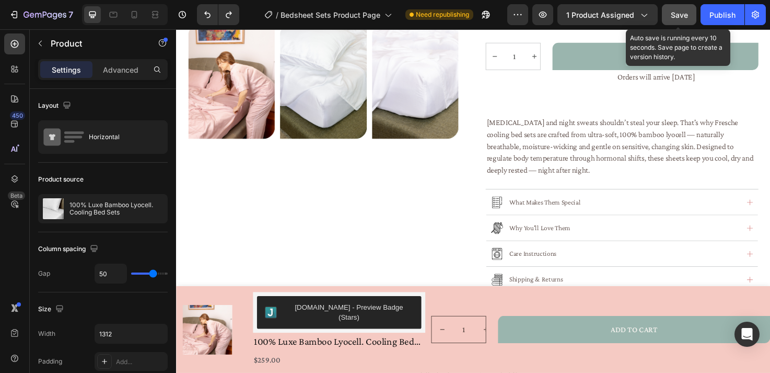
click at [684, 18] on span "Save" at bounding box center [679, 14] width 17 height 9
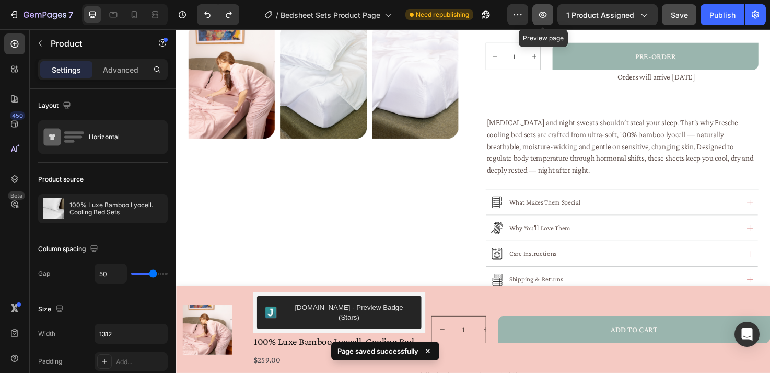
click at [543, 16] on icon "button" at bounding box center [543, 14] width 10 height 10
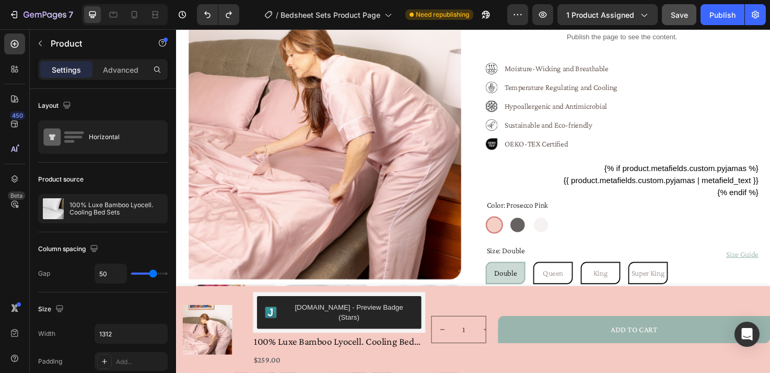
scroll to position [123, 0]
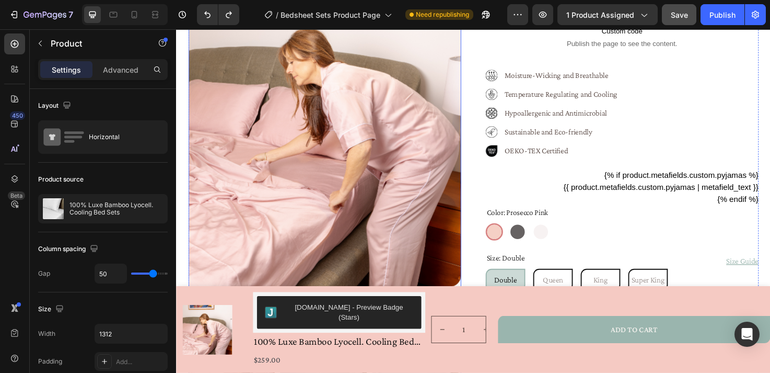
click at [373, 152] on img at bounding box center [333, 120] width 288 height 360
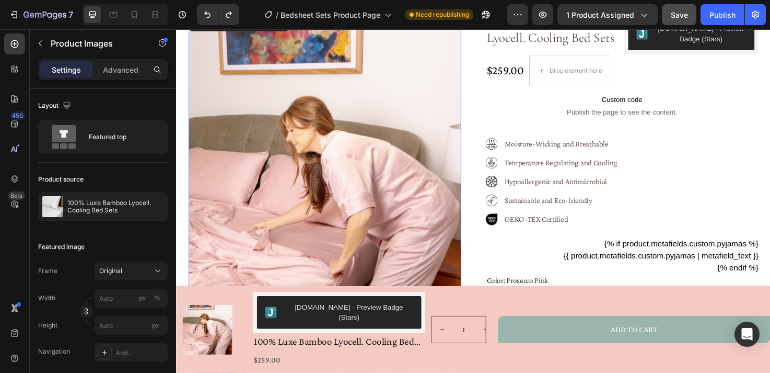
scroll to position [0, 0]
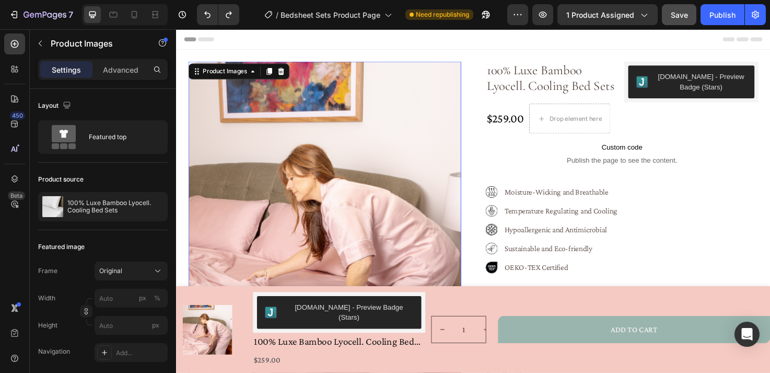
click at [441, 82] on img at bounding box center [333, 243] width 288 height 360
click at [79, 66] on p "Settings" at bounding box center [66, 69] width 29 height 11
click at [118, 69] on p "Advanced" at bounding box center [121, 69] width 36 height 11
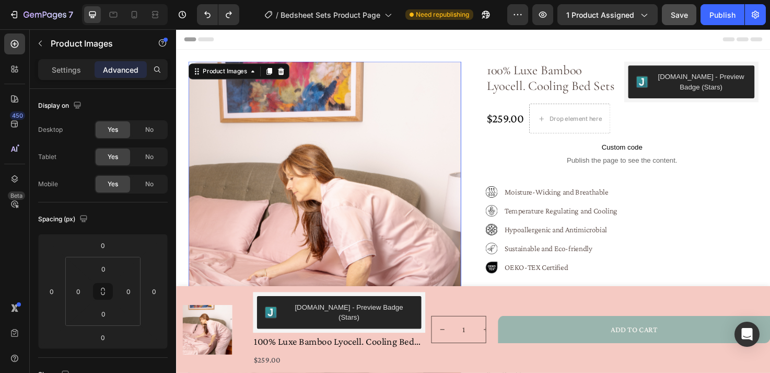
click at [232, 164] on div at bounding box center [333, 243] width 288 height 360
click at [240, 161] on img at bounding box center [333, 243] width 288 height 360
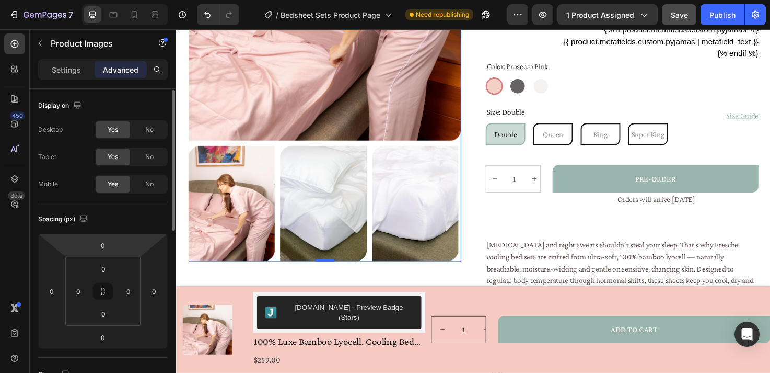
scroll to position [1, 0]
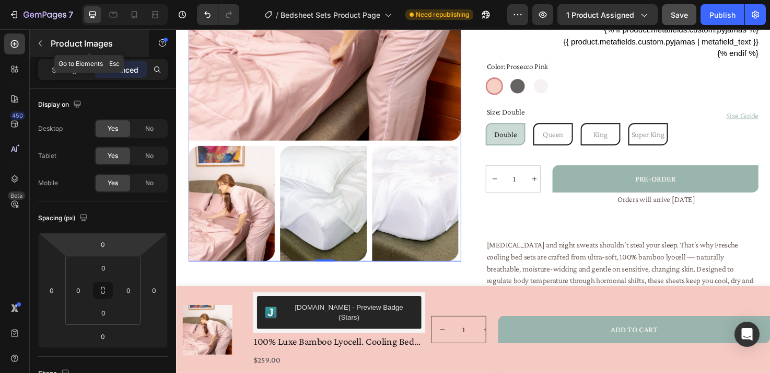
click at [42, 43] on icon "button" at bounding box center [40, 43] width 8 height 8
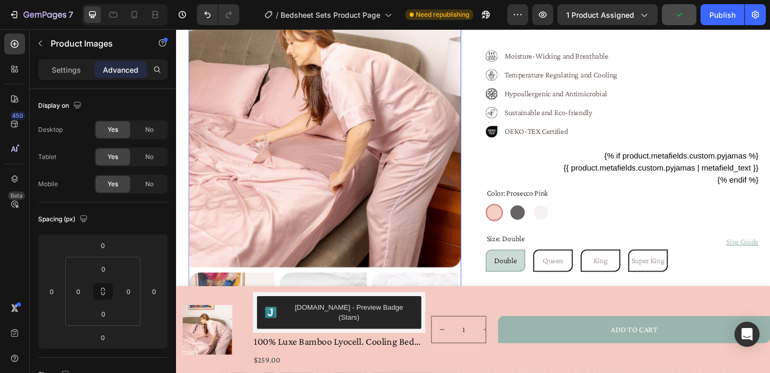
scroll to position [13, 0]
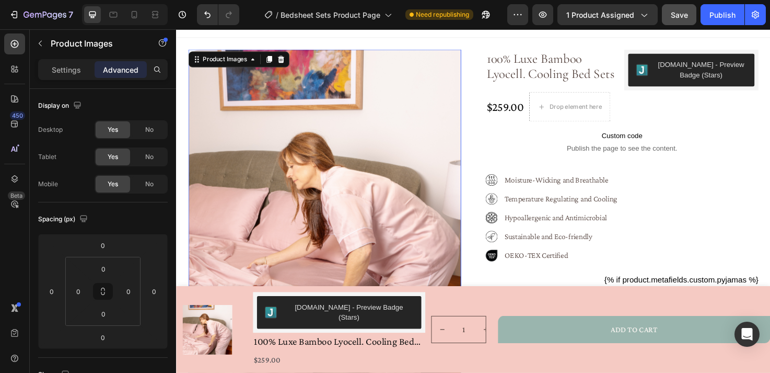
click at [396, 73] on img at bounding box center [333, 231] width 288 height 360
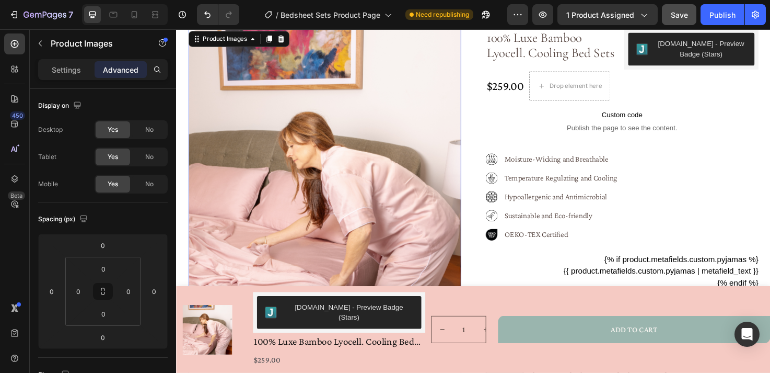
scroll to position [37, 0]
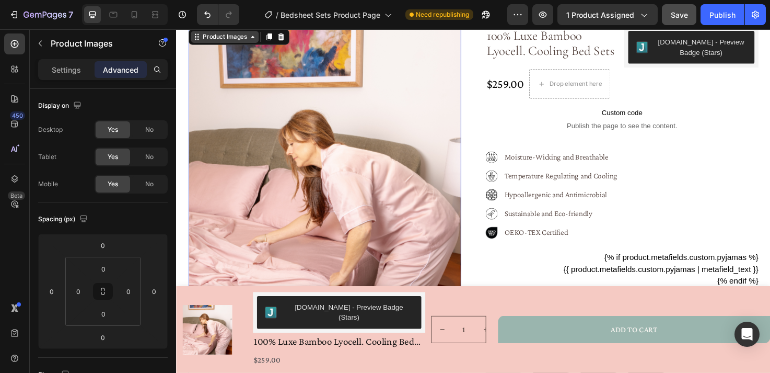
click at [254, 38] on icon at bounding box center [256, 37] width 8 height 8
click at [363, 124] on img at bounding box center [333, 207] width 288 height 360
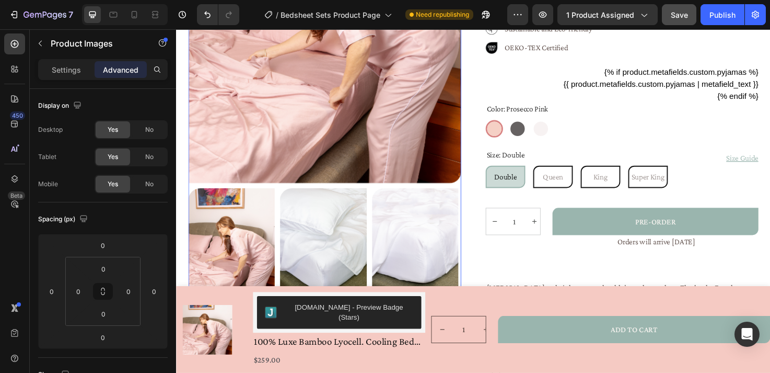
scroll to position [226, 0]
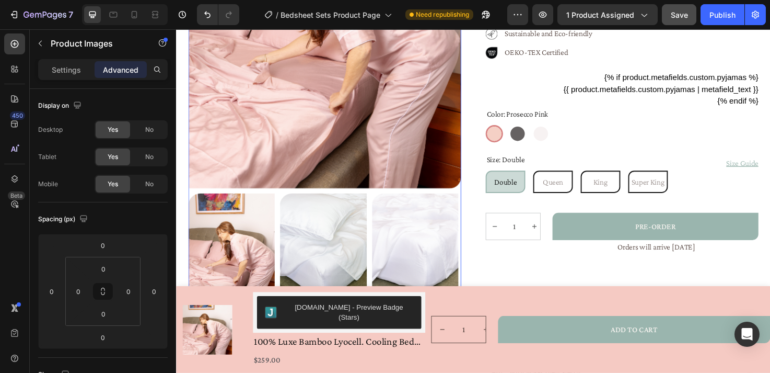
click at [301, 171] on img at bounding box center [333, 17] width 288 height 360
drag, startPoint x: 111, startPoint y: 70, endPoint x: 53, endPoint y: 64, distance: 57.8
click at [110, 70] on p "Advanced" at bounding box center [121, 69] width 36 height 11
click at [61, 67] on p "Settings" at bounding box center [66, 69] width 29 height 11
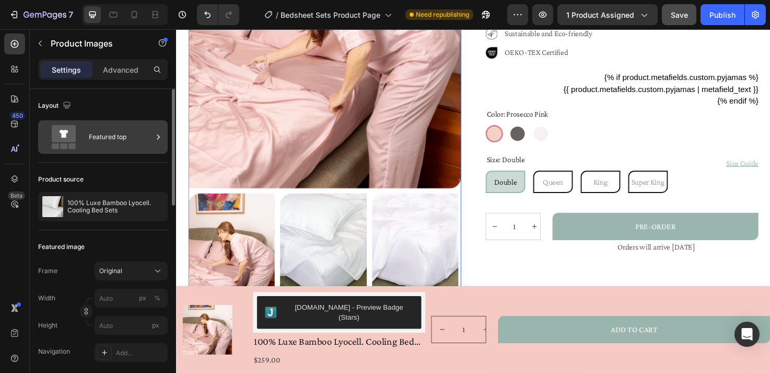
click at [138, 142] on div "Featured top" at bounding box center [121, 137] width 64 height 24
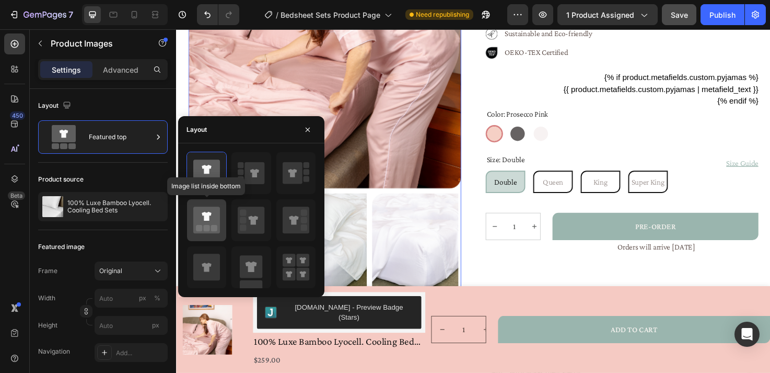
click at [214, 217] on icon at bounding box center [206, 219] width 27 height 27
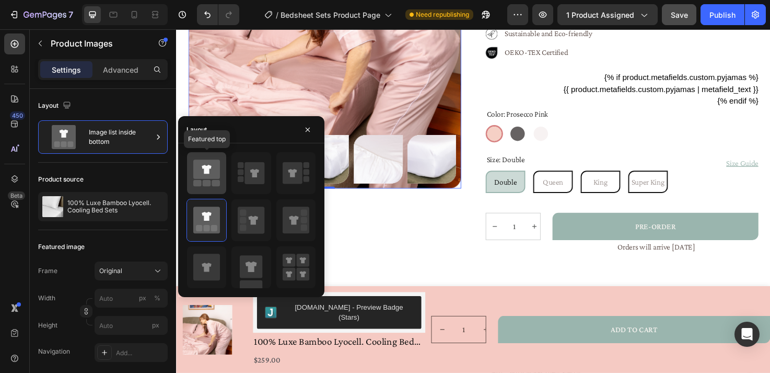
click at [223, 174] on div at bounding box center [206, 173] width 39 height 42
type input "33"
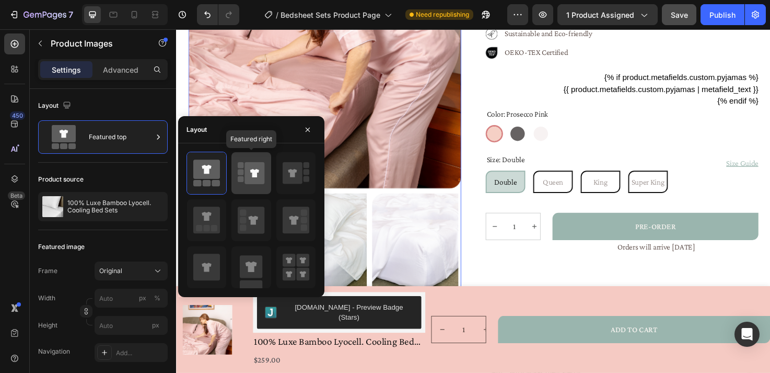
click at [245, 175] on icon at bounding box center [251, 172] width 27 height 29
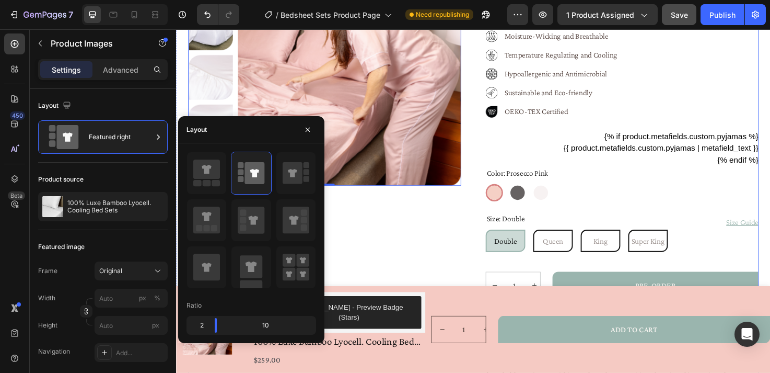
scroll to position [209, 0]
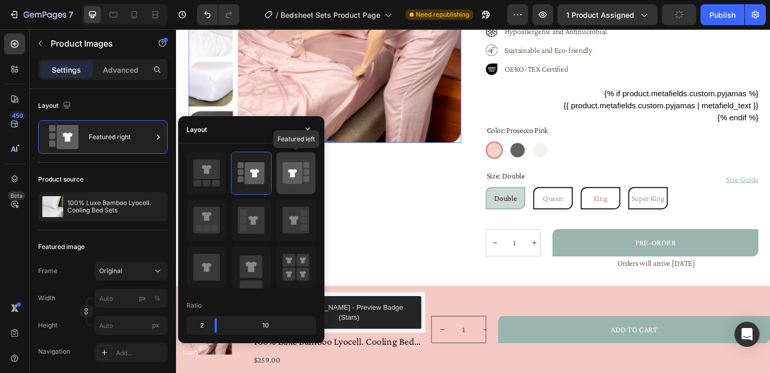
click at [303, 176] on icon at bounding box center [296, 172] width 27 height 29
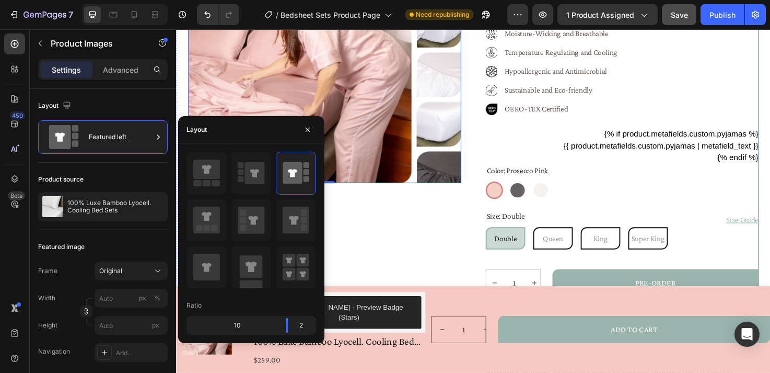
scroll to position [168, 0]
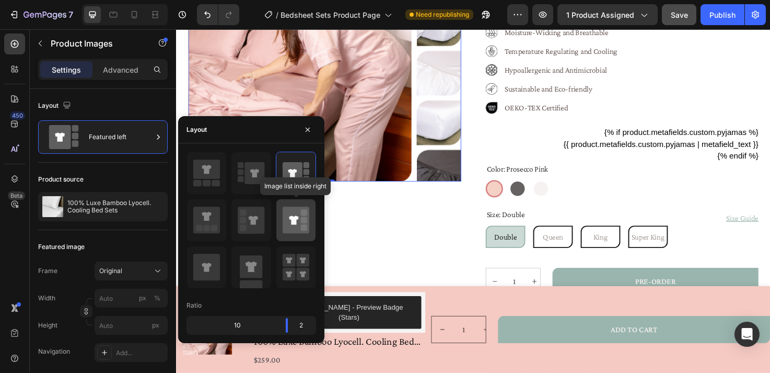
click at [293, 226] on icon at bounding box center [296, 219] width 27 height 27
type input "20"
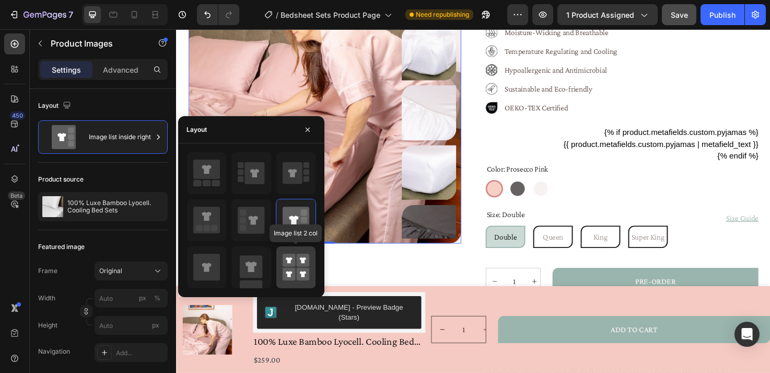
click at [292, 270] on rect at bounding box center [289, 274] width 13 height 13
type input "50"
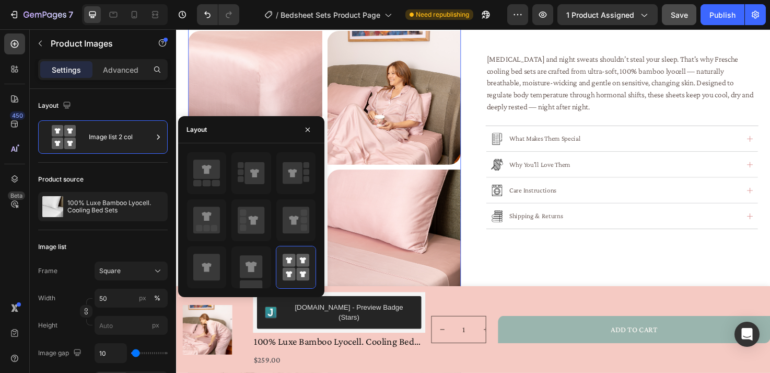
scroll to position [484, 0]
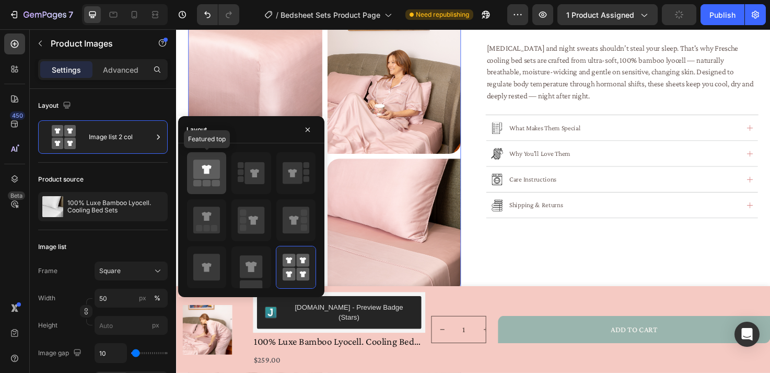
click at [205, 180] on rect at bounding box center [207, 183] width 8 height 6
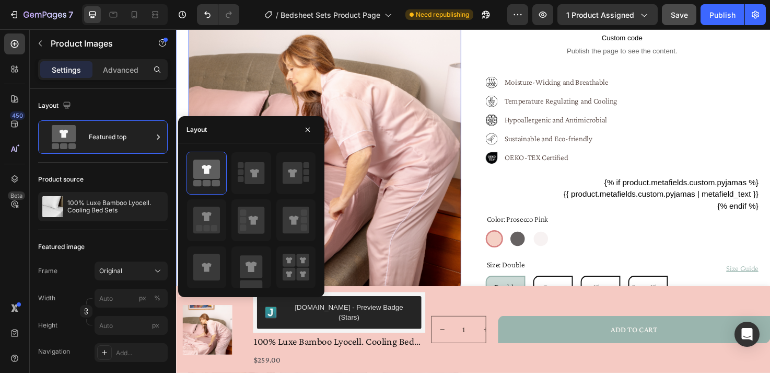
scroll to position [0, 0]
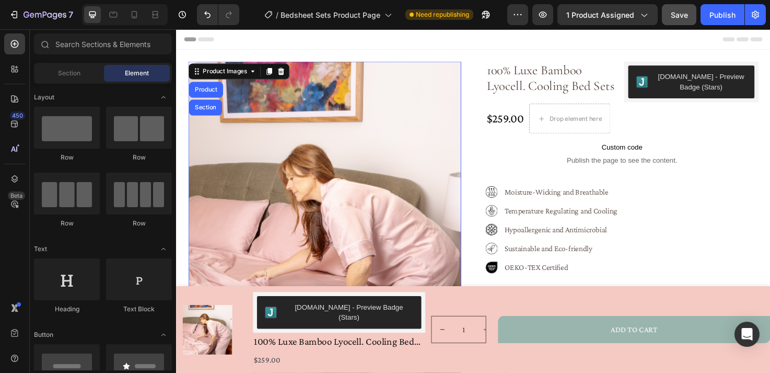
click at [485, 42] on div "Header" at bounding box center [489, 39] width 610 height 21
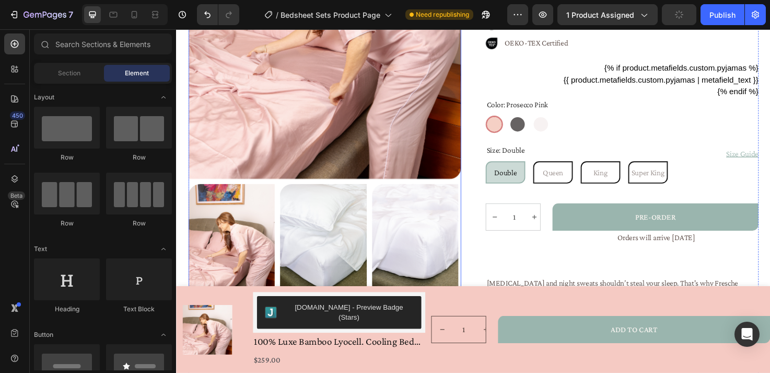
scroll to position [216, 0]
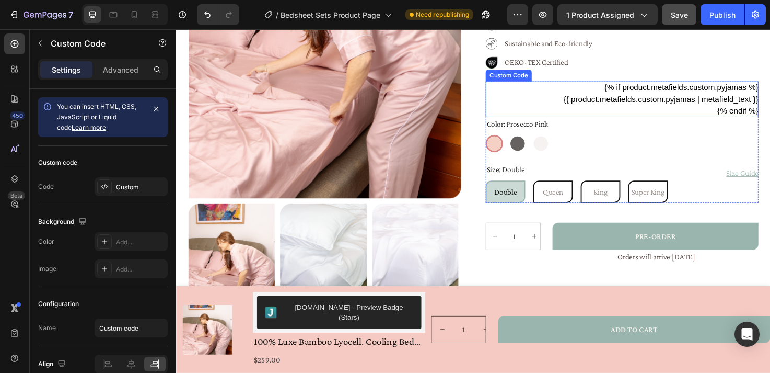
click at [562, 100] on p "{{ product.metafields.custom.pyjamas | metafield_text }}" at bounding box center [647, 103] width 288 height 13
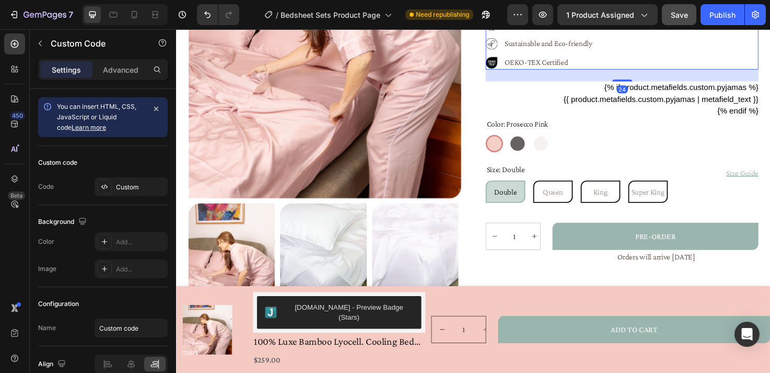
click at [765, 63] on div "Image Moisture-Wicking and Breathable Text Block Image Temperature Regulating a…" at bounding box center [647, 25] width 288 height 94
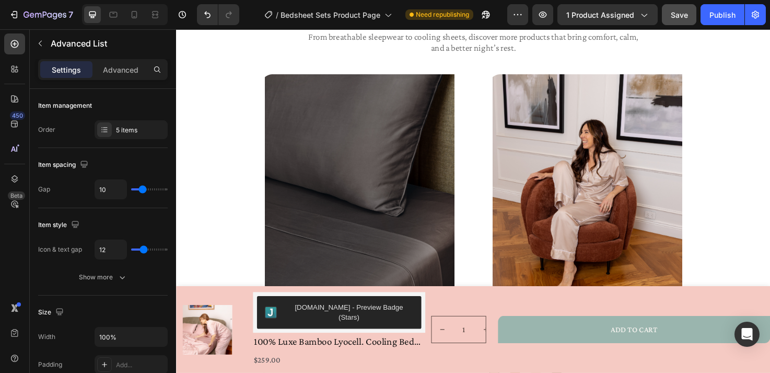
scroll to position [1024, 0]
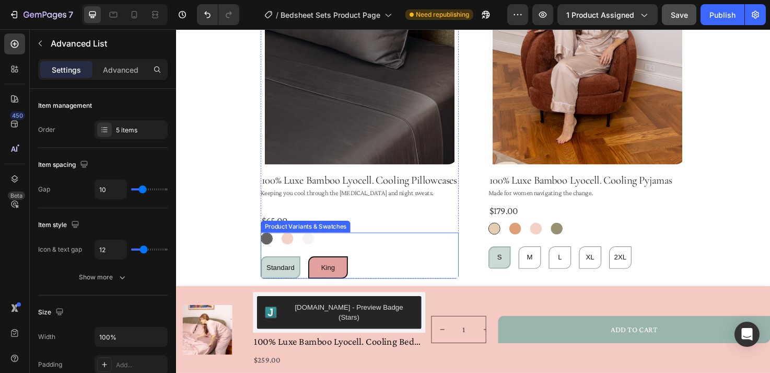
click at [332, 274] on div "King" at bounding box center [336, 280] width 15 height 21
click at [315, 269] on input "King King King" at bounding box center [315, 268] width 1 height 1
radio input "true"
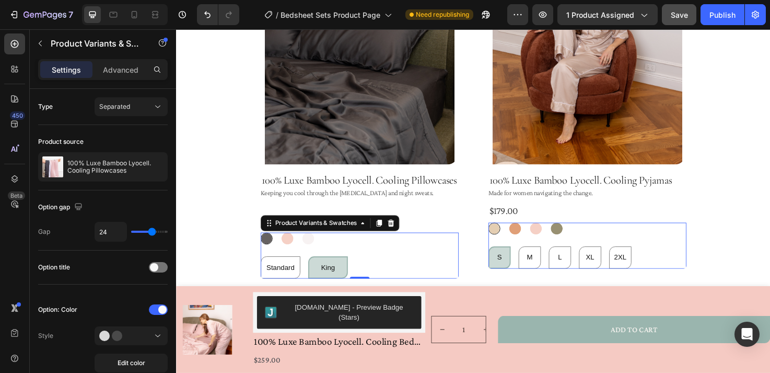
click at [294, 250] on div "Standard" at bounding box center [286, 257] width 34 height 14
click at [265, 268] on input "Standard Standard Standard" at bounding box center [264, 268] width 1 height 1
radio input "true"
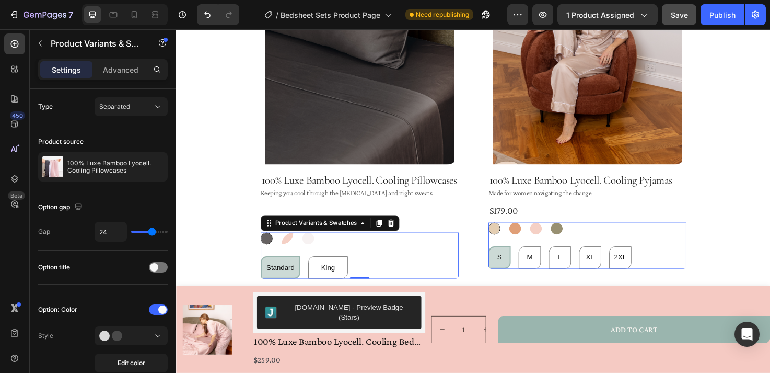
click at [295, 246] on div at bounding box center [293, 250] width 13 height 13
click at [287, 244] on input "Prosecco Pink Prosecco Pink" at bounding box center [286, 243] width 1 height 1
radio input "true"
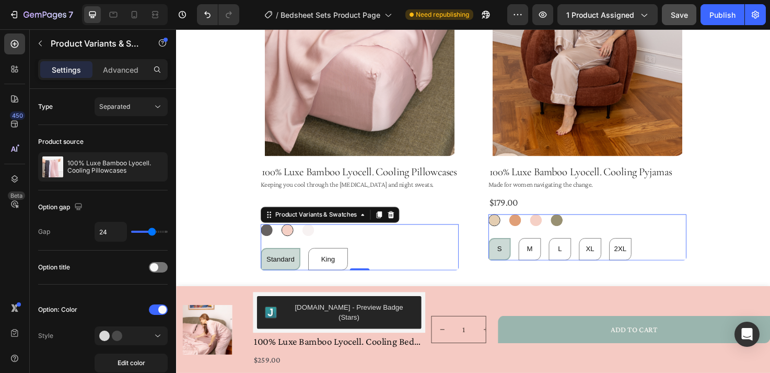
scroll to position [1039, 0]
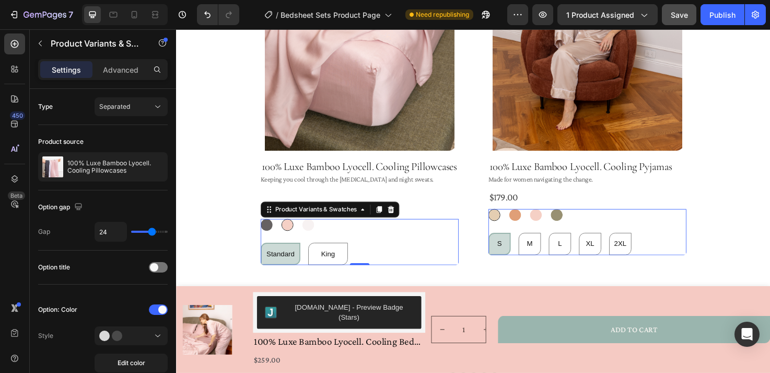
click at [319, 238] on div at bounding box center [315, 235] width 13 height 13
click at [309, 229] on input "Bianca Luna Bianca Luna" at bounding box center [308, 228] width 1 height 1
radio input "true"
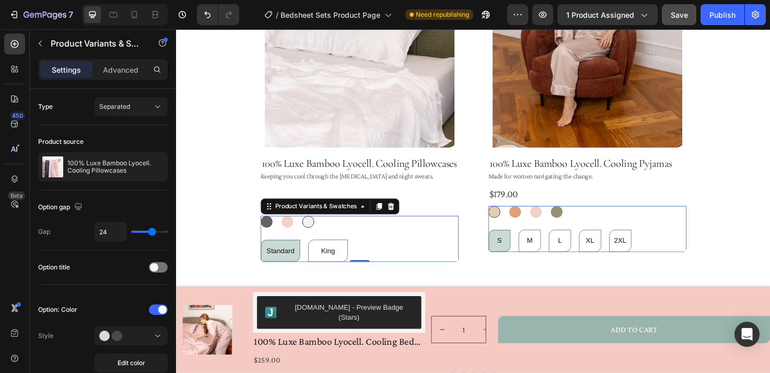
scroll to position [1048, 0]
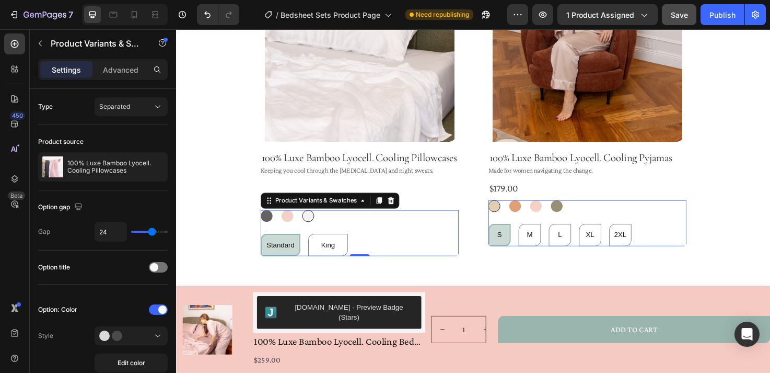
click at [296, 230] on div at bounding box center [293, 226] width 13 height 13
click at [287, 220] on input "Prosecco Pink Prosecco Pink" at bounding box center [286, 219] width 1 height 1
radio input "true"
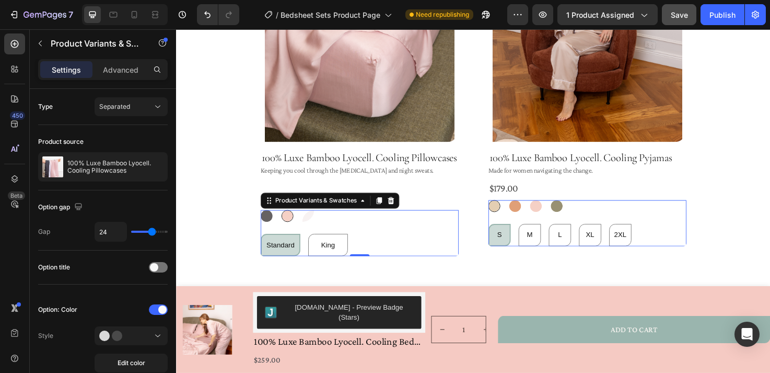
click at [317, 225] on div at bounding box center [315, 226] width 13 height 13
click at [309, 220] on input "Bianca Luna Bianca Luna" at bounding box center [308, 219] width 1 height 1
radio input "true"
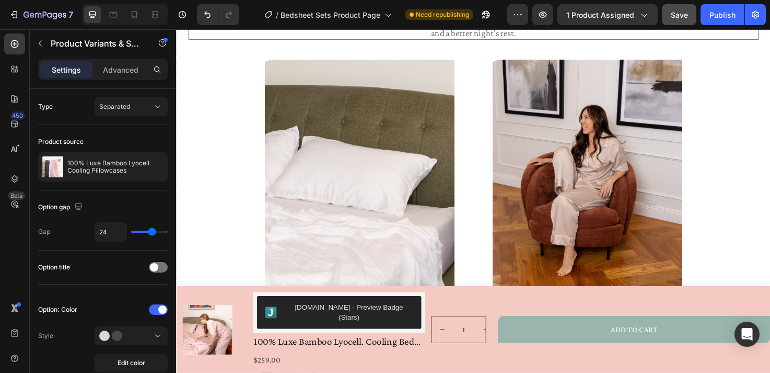
scroll to position [886, 0]
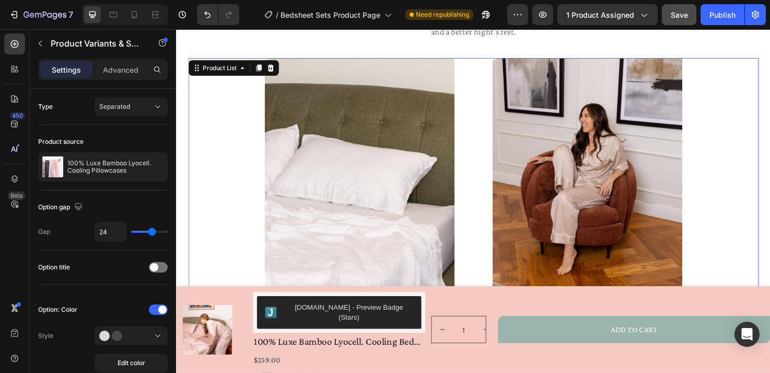
click at [747, 61] on div "Product Images 100% Luxe Bamboo Lyocell. Cooling Pillowcases Product Title Keep…" at bounding box center [490, 246] width 602 height 372
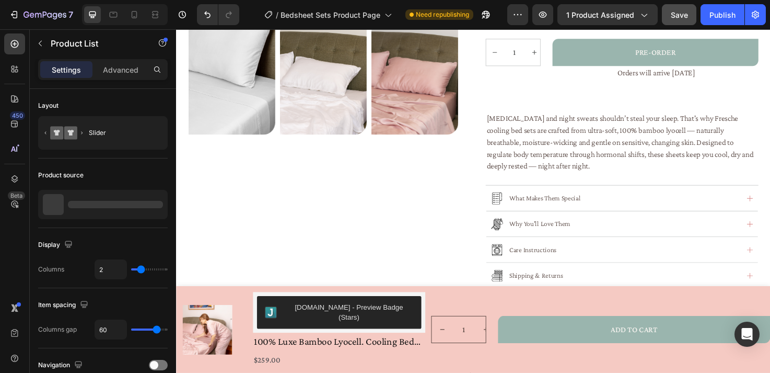
scroll to position [390, 0]
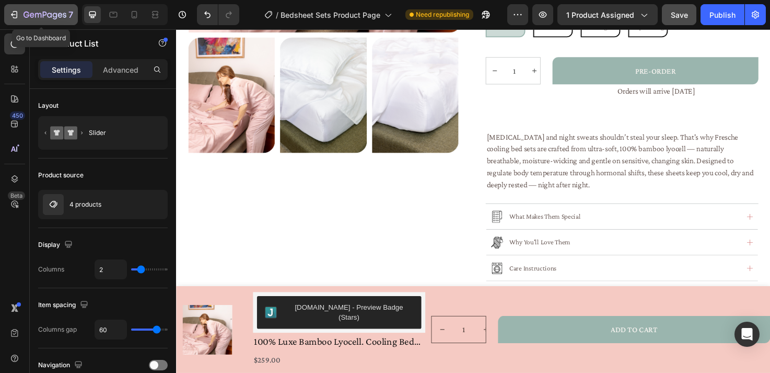
click at [24, 14] on icon "button" at bounding box center [45, 15] width 43 height 9
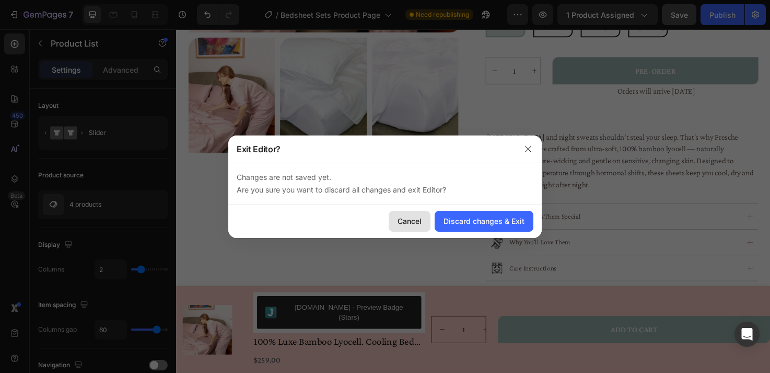
click at [417, 221] on div "Cancel" at bounding box center [410, 220] width 24 height 11
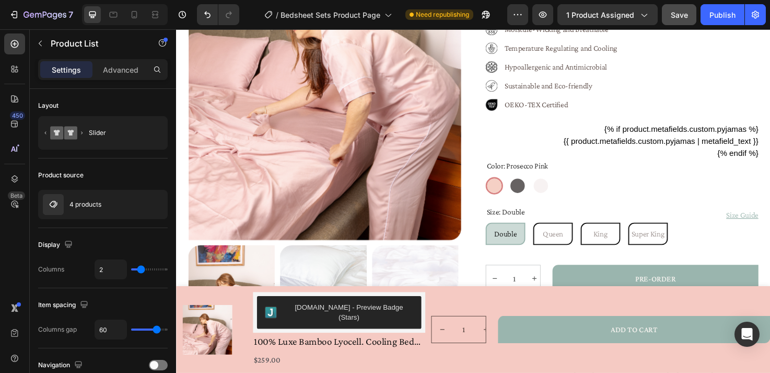
scroll to position [101, 0]
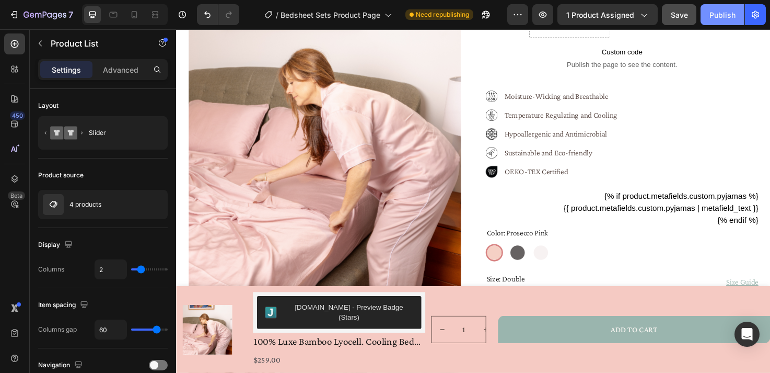
drag, startPoint x: 721, startPoint y: 14, endPoint x: 578, endPoint y: 22, distance: 142.9
click at [721, 14] on div "Publish" at bounding box center [723, 14] width 26 height 11
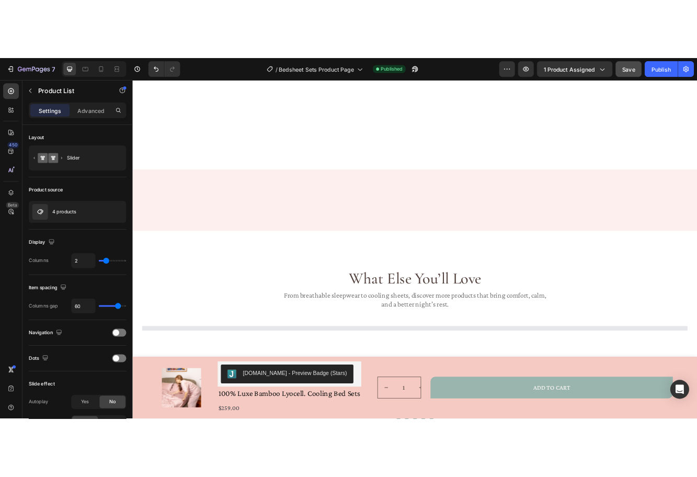
scroll to position [0, 0]
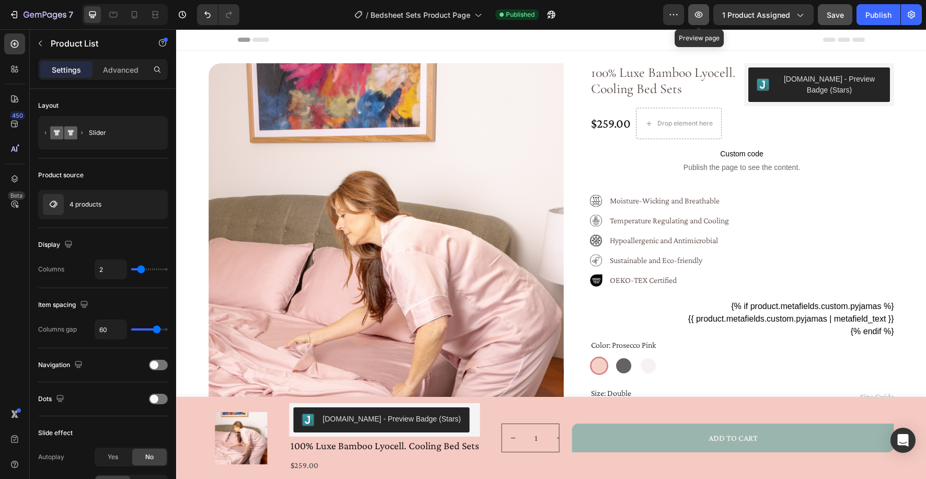
click at [702, 15] on icon "button" at bounding box center [698, 14] width 10 height 10
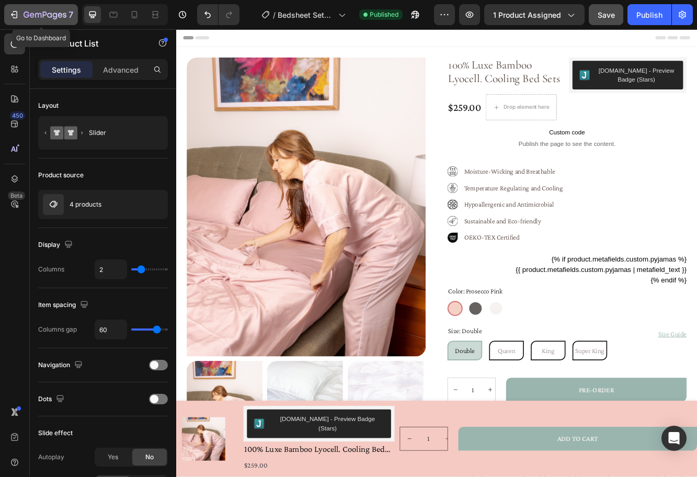
click at [21, 15] on div "7" at bounding box center [41, 14] width 64 height 13
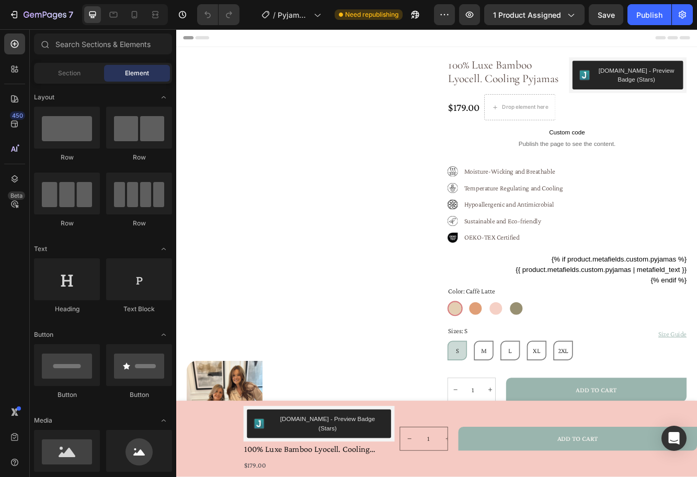
radio input "false"
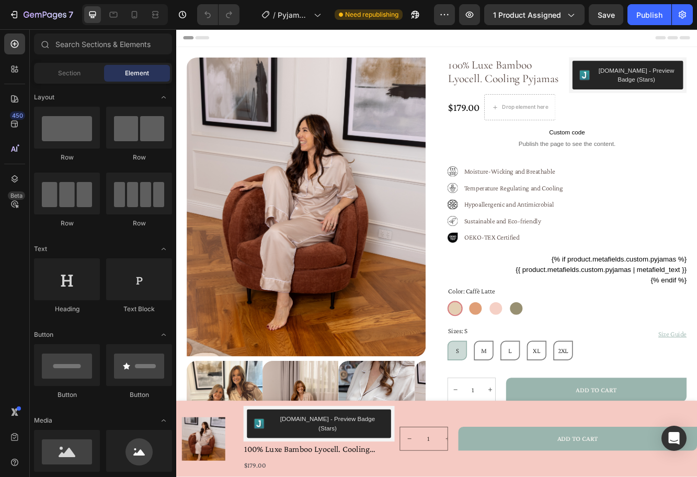
radio input "false"
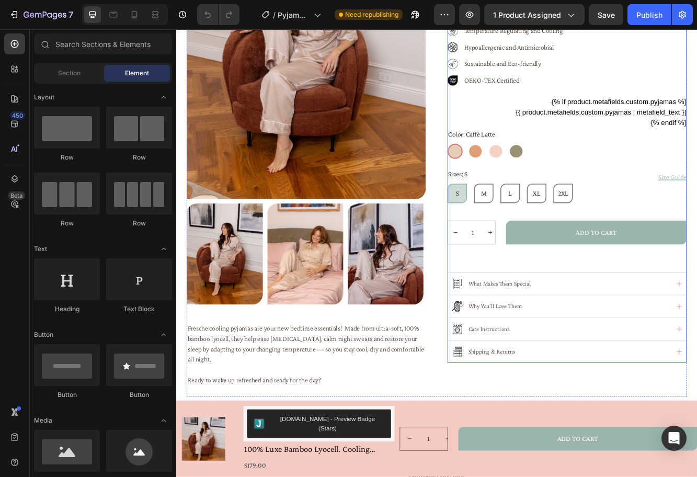
scroll to position [298, 0]
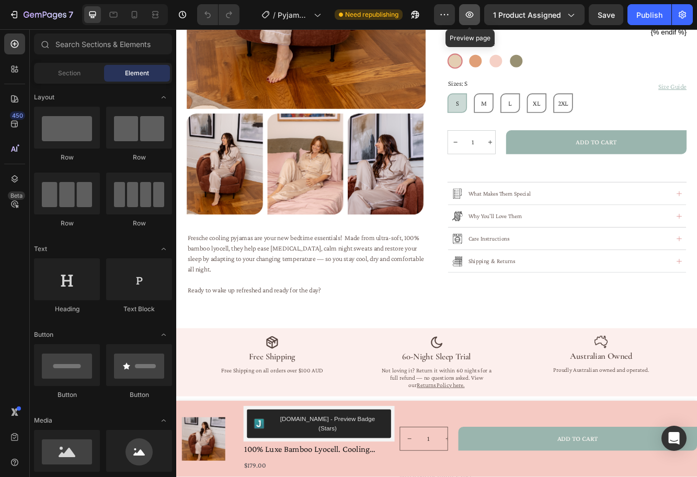
click at [472, 14] on icon "button" at bounding box center [469, 14] width 10 height 10
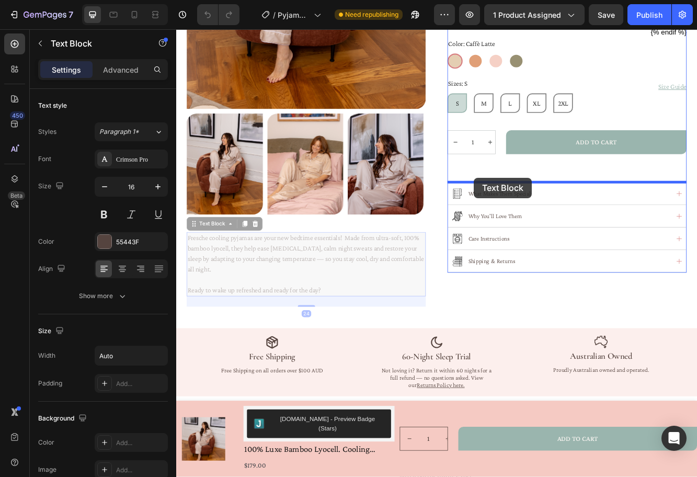
drag, startPoint x: 313, startPoint y: 260, endPoint x: 535, endPoint y: 208, distance: 227.5
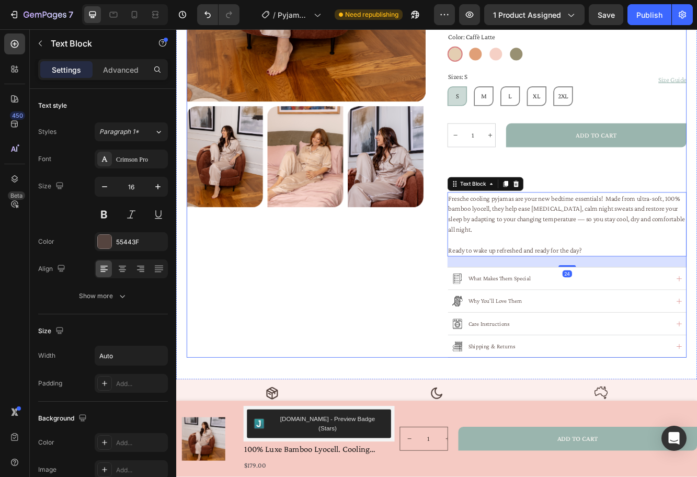
click at [436, 326] on div "Product Images" at bounding box center [333, 91] width 288 height 668
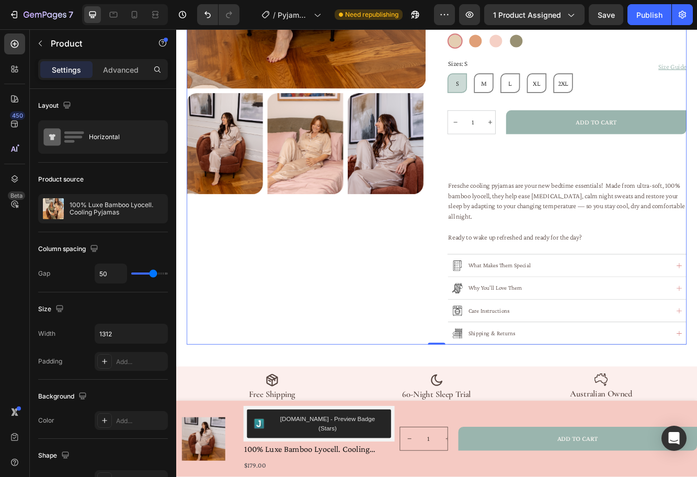
scroll to position [320, 0]
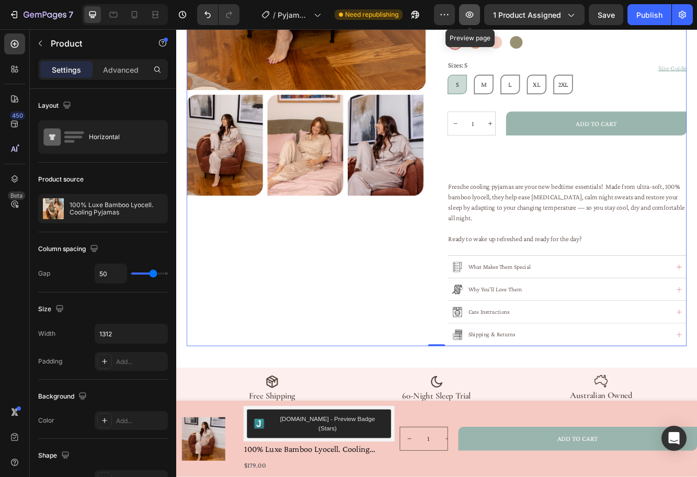
click at [471, 14] on icon "button" at bounding box center [469, 14] width 10 height 10
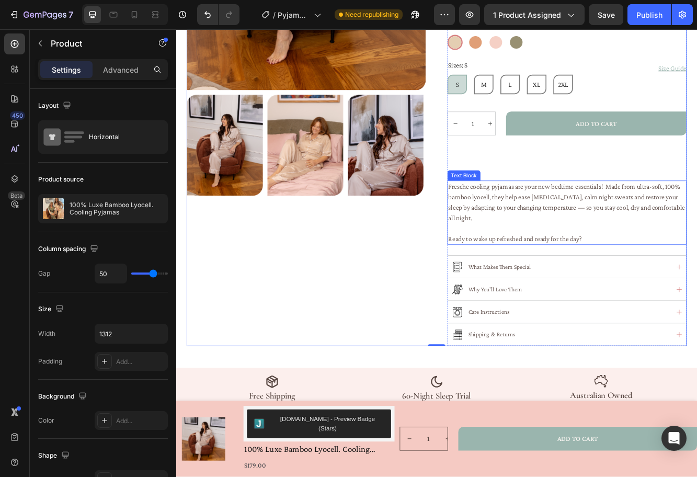
click at [587, 228] on span "Fresche cooling pyjamas are your new bedtime essentials! Made from ultra-soft, …" at bounding box center [646, 237] width 285 height 47
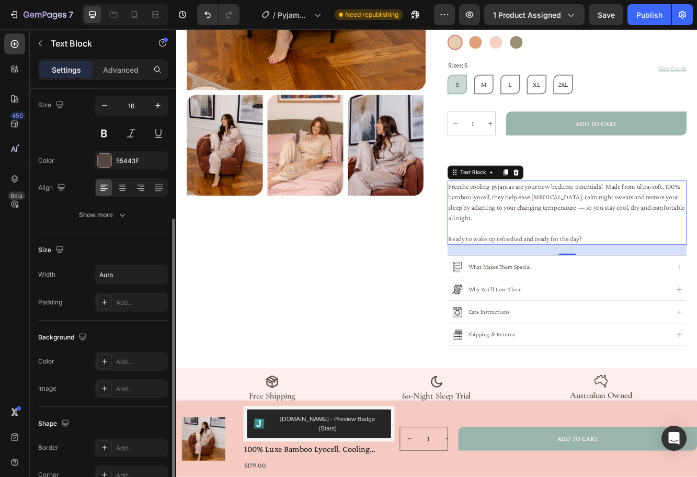
scroll to position [202, 0]
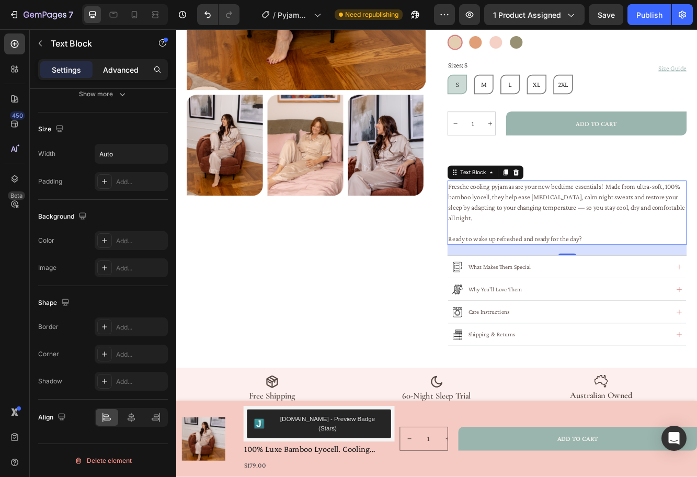
click at [131, 70] on p "Advanced" at bounding box center [121, 69] width 36 height 11
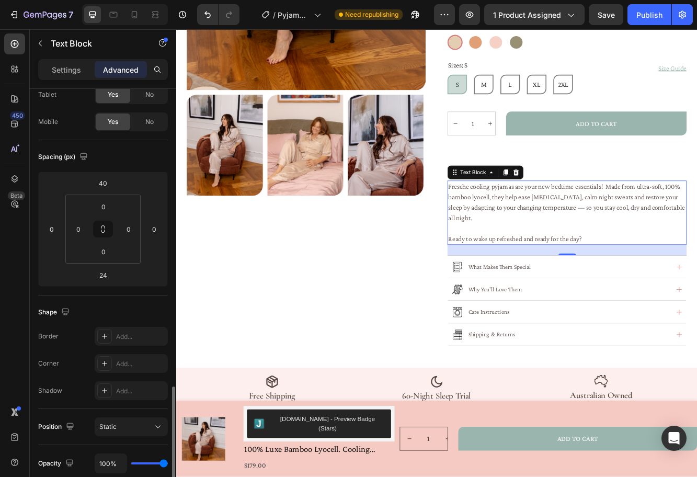
scroll to position [0, 0]
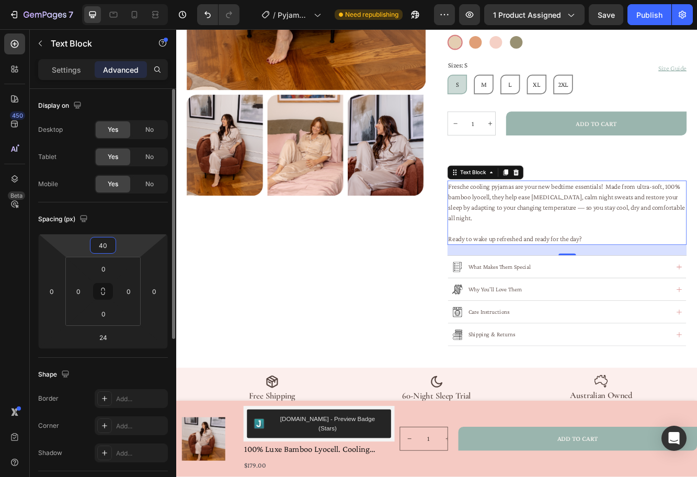
click at [105, 252] on input "40" at bounding box center [102, 245] width 21 height 16
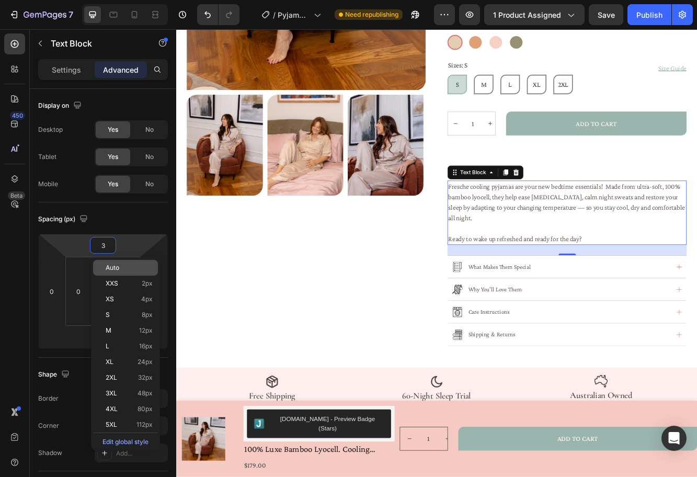
type input "30"
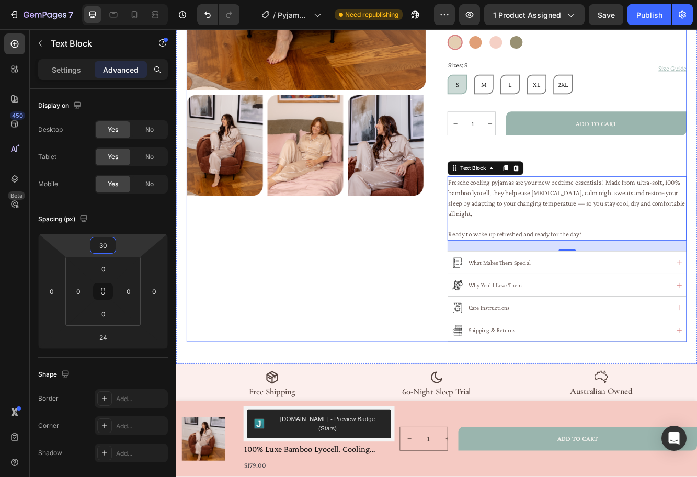
click at [376, 321] on div "Product Images" at bounding box center [333, 74] width 288 height 663
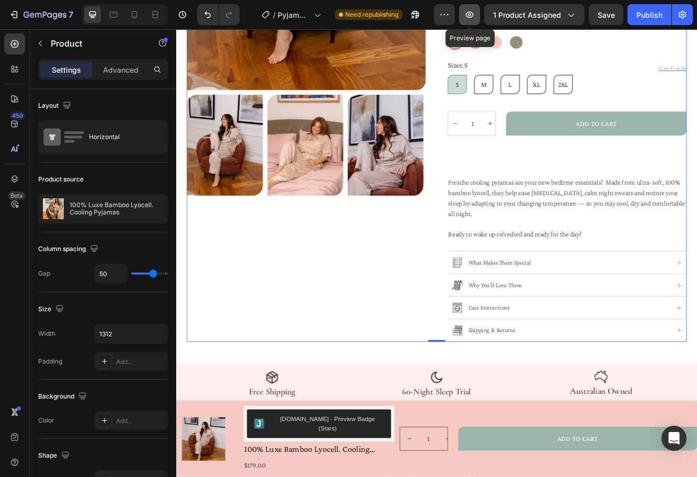
click at [472, 15] on icon "button" at bounding box center [469, 14] width 10 height 10
click at [657, 16] on div "Publish" at bounding box center [649, 14] width 26 height 11
click at [647, 14] on div "Publish" at bounding box center [649, 14] width 26 height 11
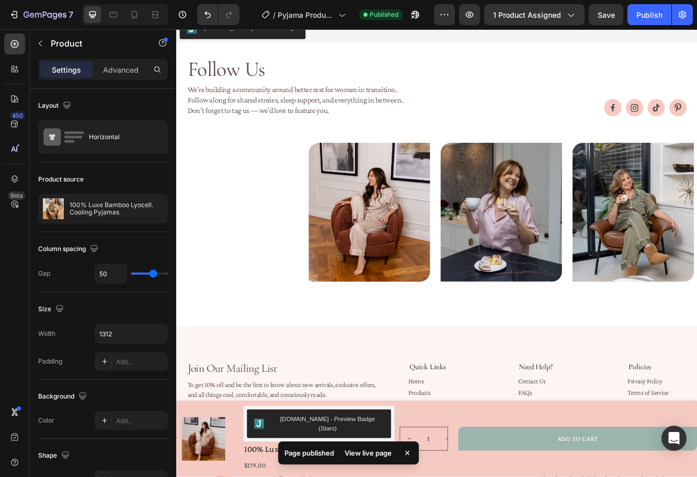
scroll to position [1562, 0]
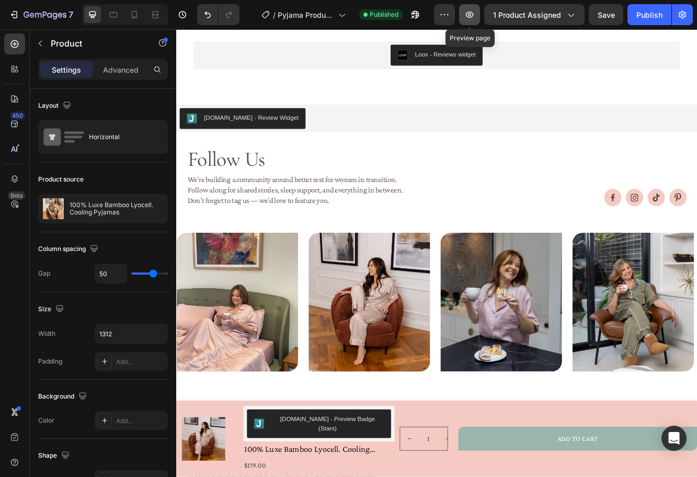
click at [473, 14] on icon "button" at bounding box center [470, 14] width 8 height 6
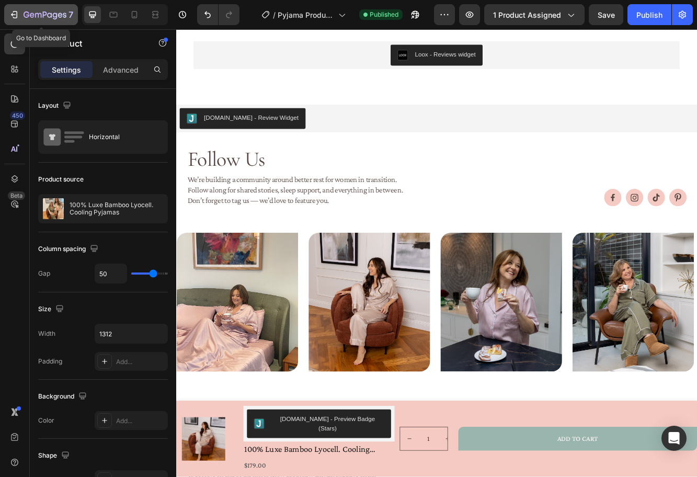
click at [18, 9] on icon "button" at bounding box center [14, 14] width 10 height 10
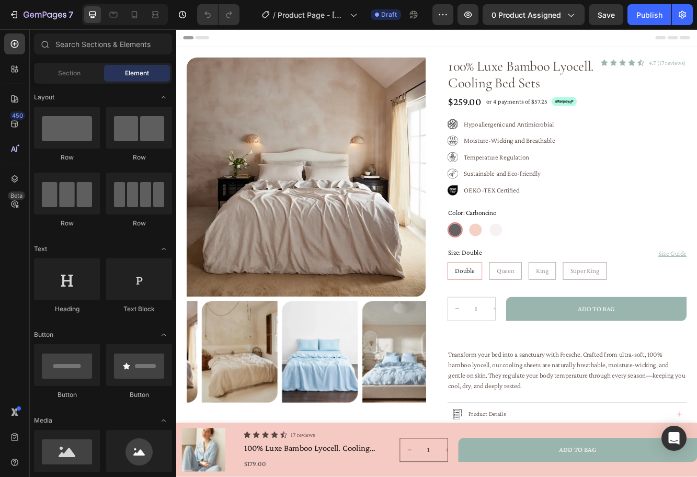
radio input "false"
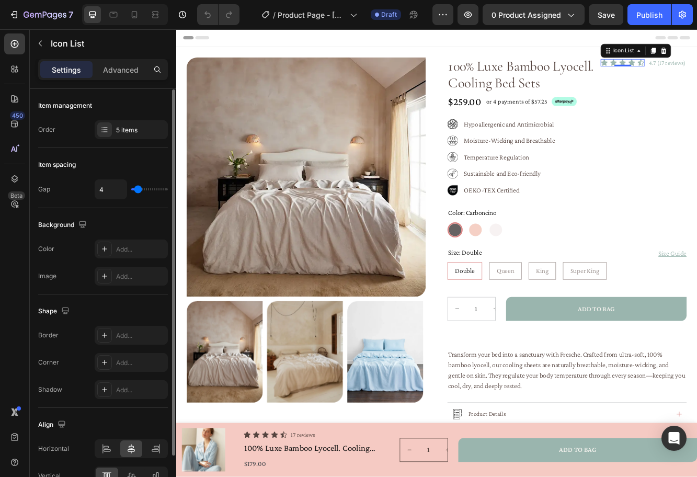
scroll to position [59, 0]
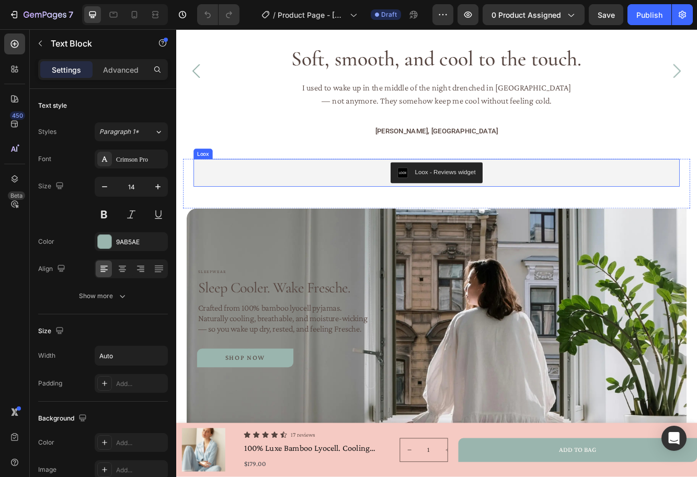
scroll to position [1419, 0]
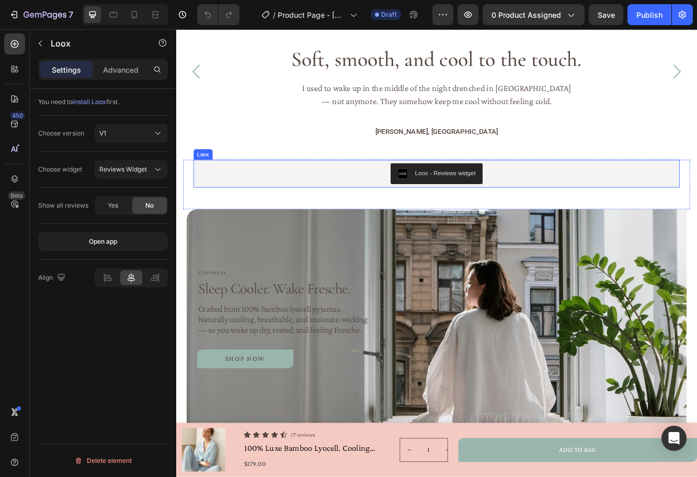
click at [578, 216] on div "Loox - Reviews widget" at bounding box center [489, 203] width 577 height 25
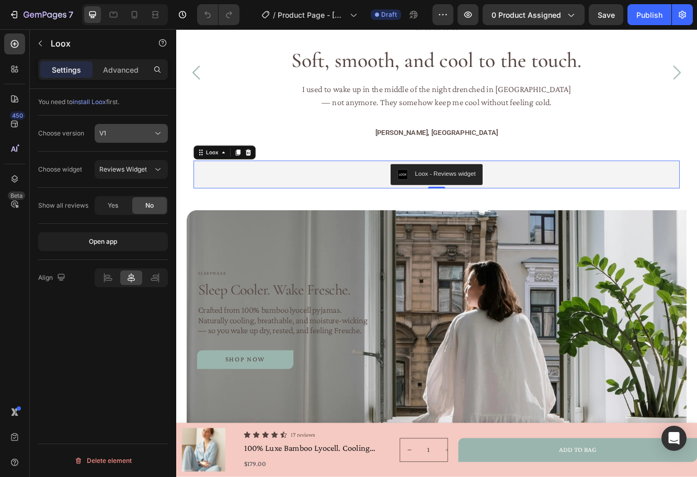
click at [159, 136] on icon at bounding box center [158, 133] width 10 height 10
click at [56, 116] on div "Choose version V1" at bounding box center [103, 133] width 130 height 36
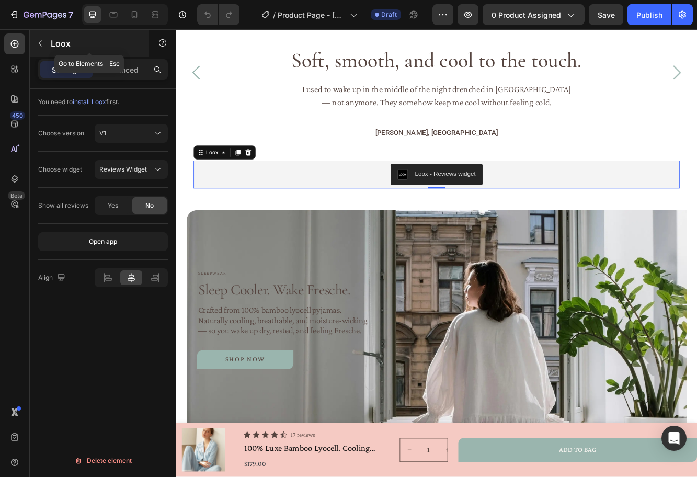
click at [39, 43] on icon "button" at bounding box center [40, 44] width 3 height 6
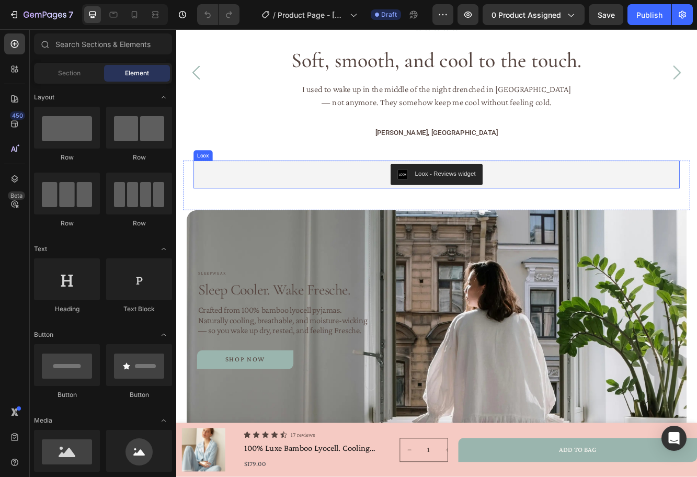
click at [259, 217] on div "Loox - Reviews widget" at bounding box center [489, 204] width 577 height 25
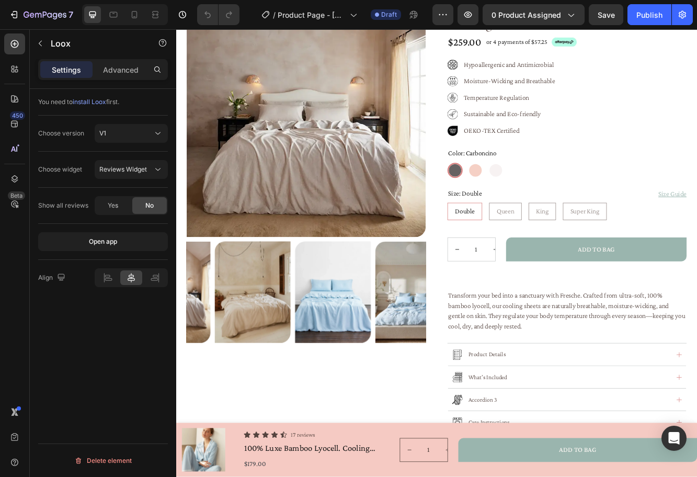
scroll to position [0, 0]
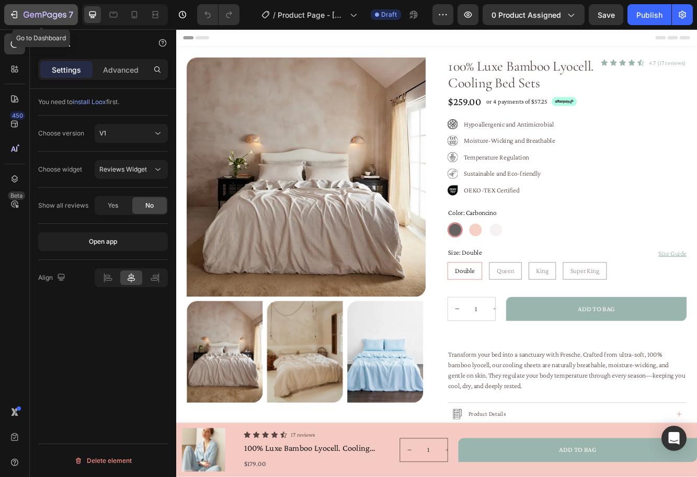
click at [18, 15] on icon "button" at bounding box center [14, 14] width 10 height 10
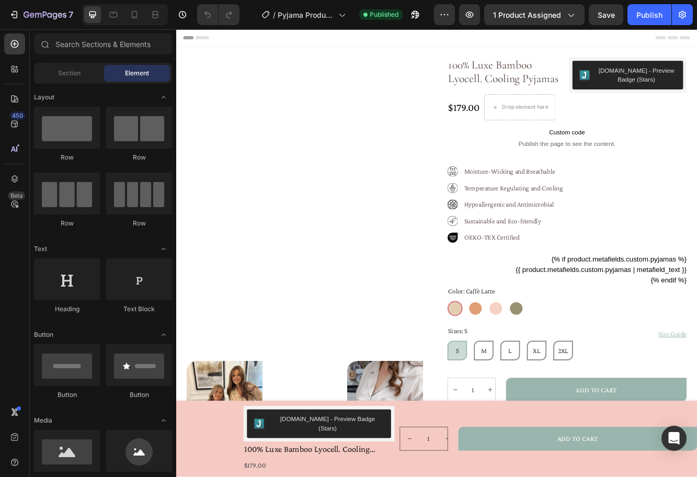
radio input "false"
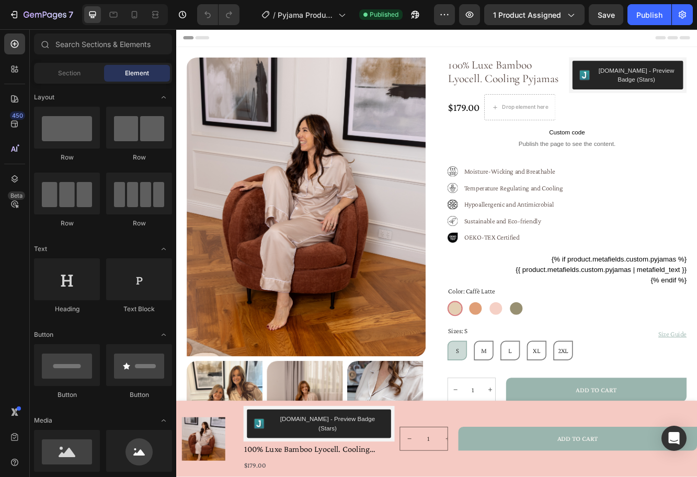
radio input "false"
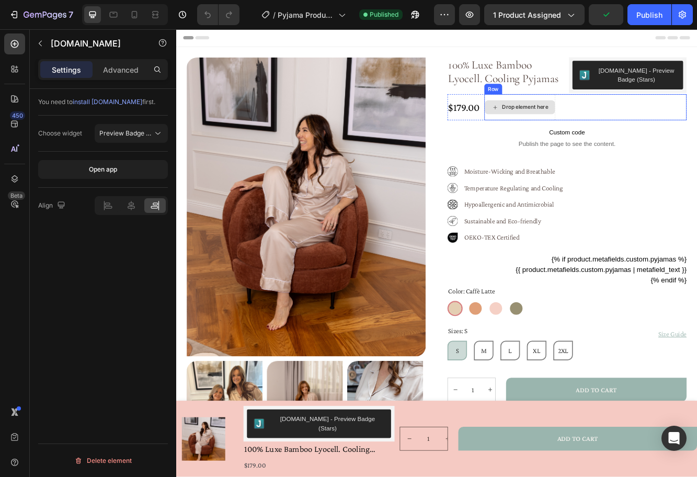
drag, startPoint x: 611, startPoint y: 126, endPoint x: 617, endPoint y: 126, distance: 5.7
click at [611, 126] on div "Drop element here" at bounding box center [596, 123] width 55 height 8
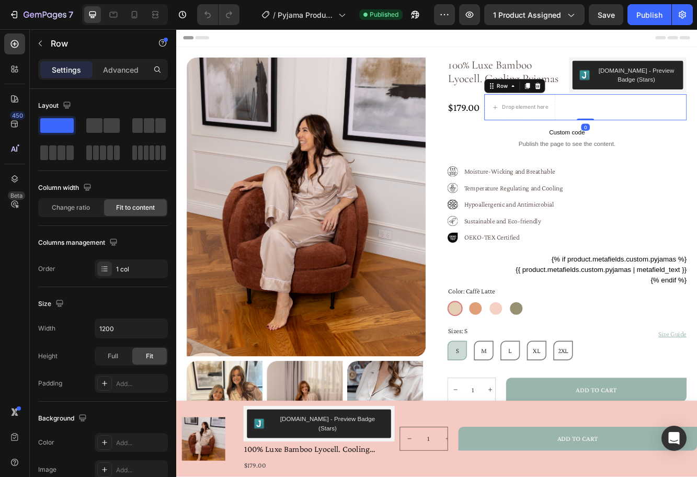
click at [696, 123] on div "Drop element here Row 0" at bounding box center [669, 123] width 244 height 31
click at [688, 156] on span "Custom code" at bounding box center [647, 153] width 288 height 13
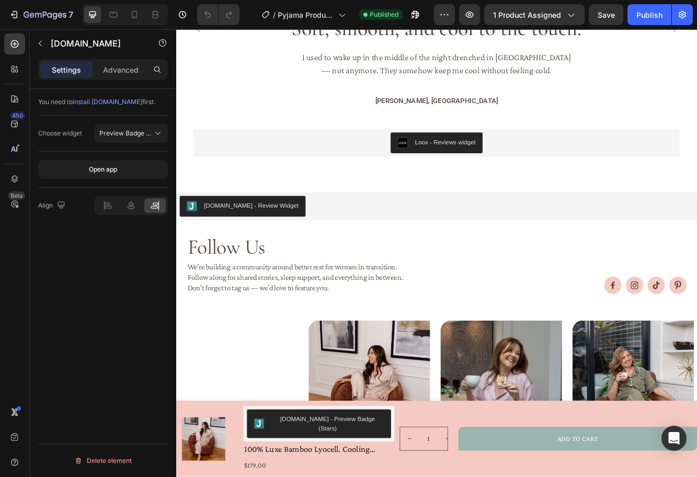
scroll to position [1509, 0]
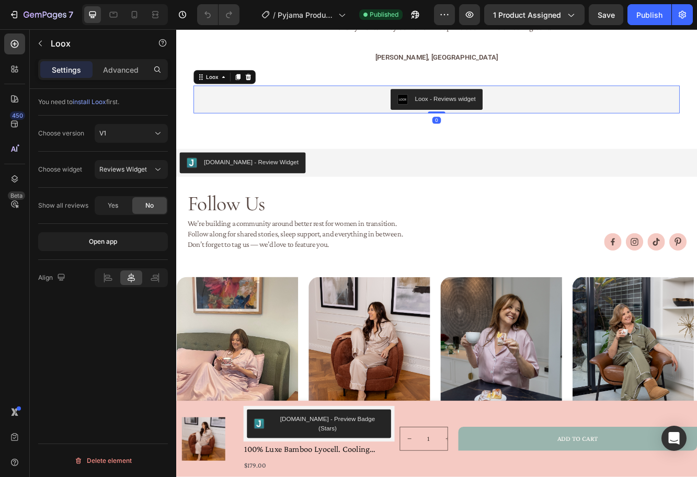
click at [637, 123] on div "Loox - Reviews widget" at bounding box center [489, 113] width 577 height 25
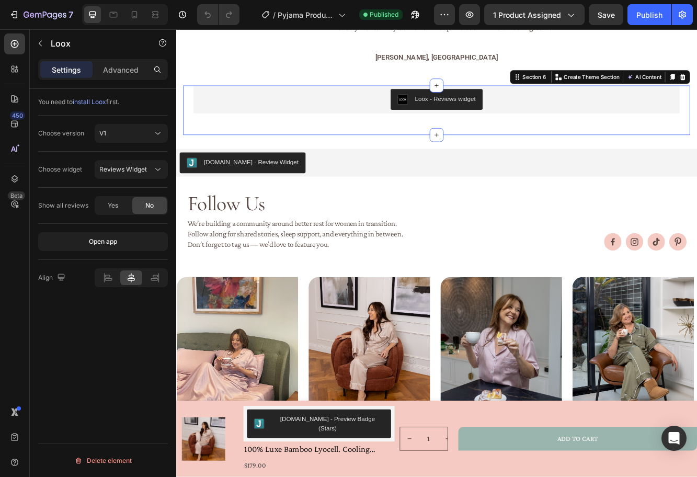
click at [387, 148] on div "Loox - Reviews widget Loox Section 6 Create Theme Section AI Content Write with…" at bounding box center [489, 127] width 610 height 60
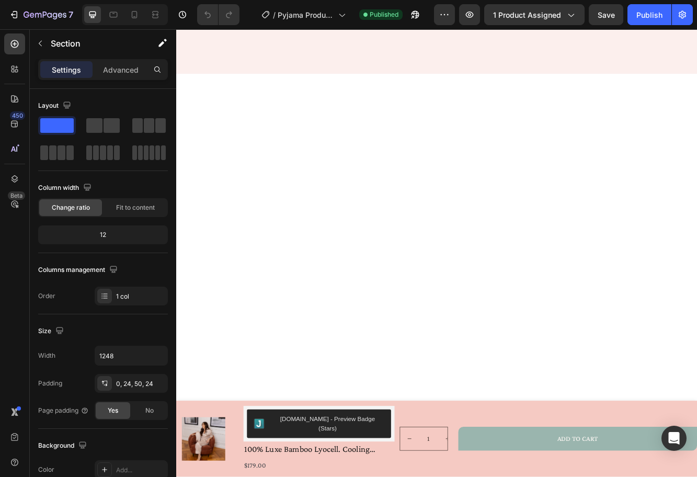
scroll to position [0, 0]
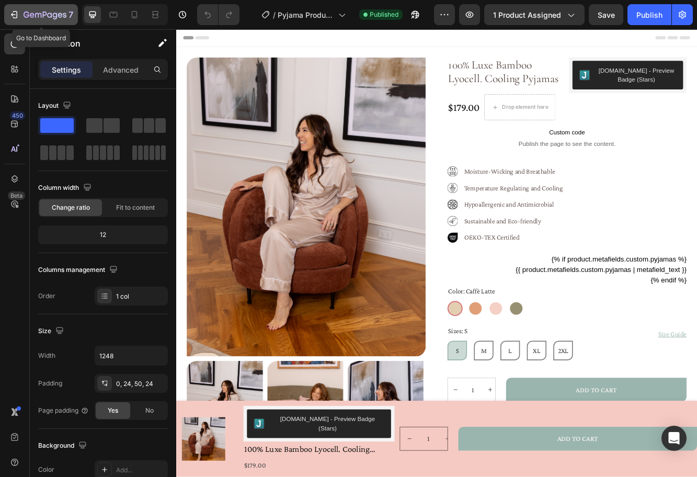
click at [14, 12] on icon "button" at bounding box center [14, 14] width 10 height 10
